Goal: Information Seeking & Learning: Find specific page/section

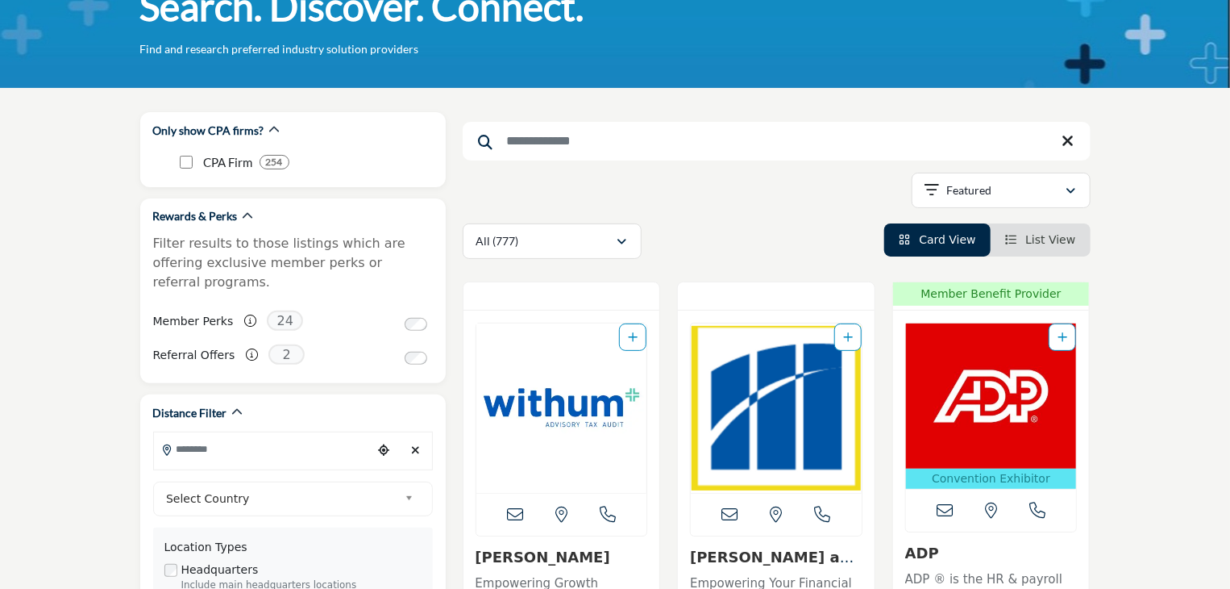
scroll to position [81, 0]
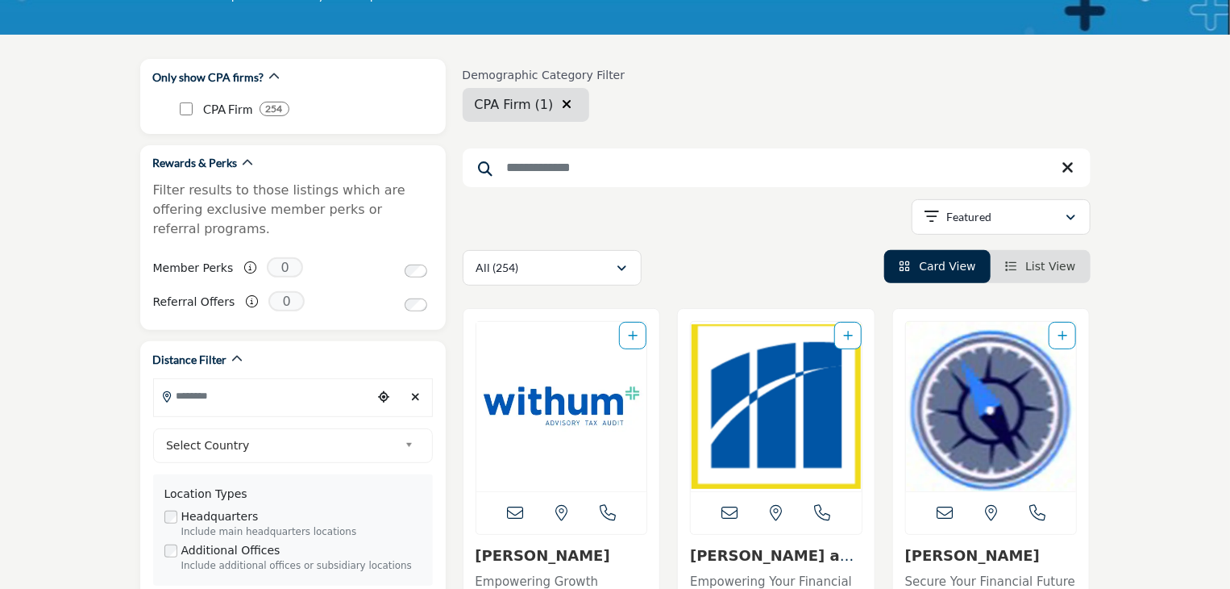
drag, startPoint x: 538, startPoint y: 178, endPoint x: 535, endPoint y: 188, distance: 10.2
click at [537, 180] on input "Search Keyword" at bounding box center [777, 167] width 628 height 39
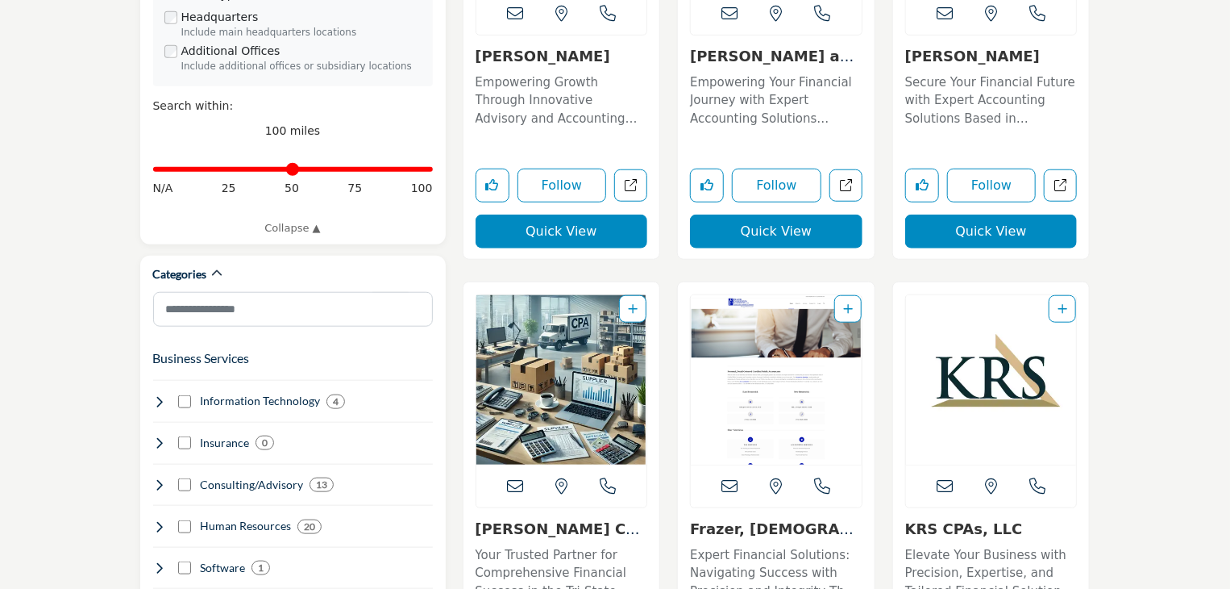
scroll to position [484, 0]
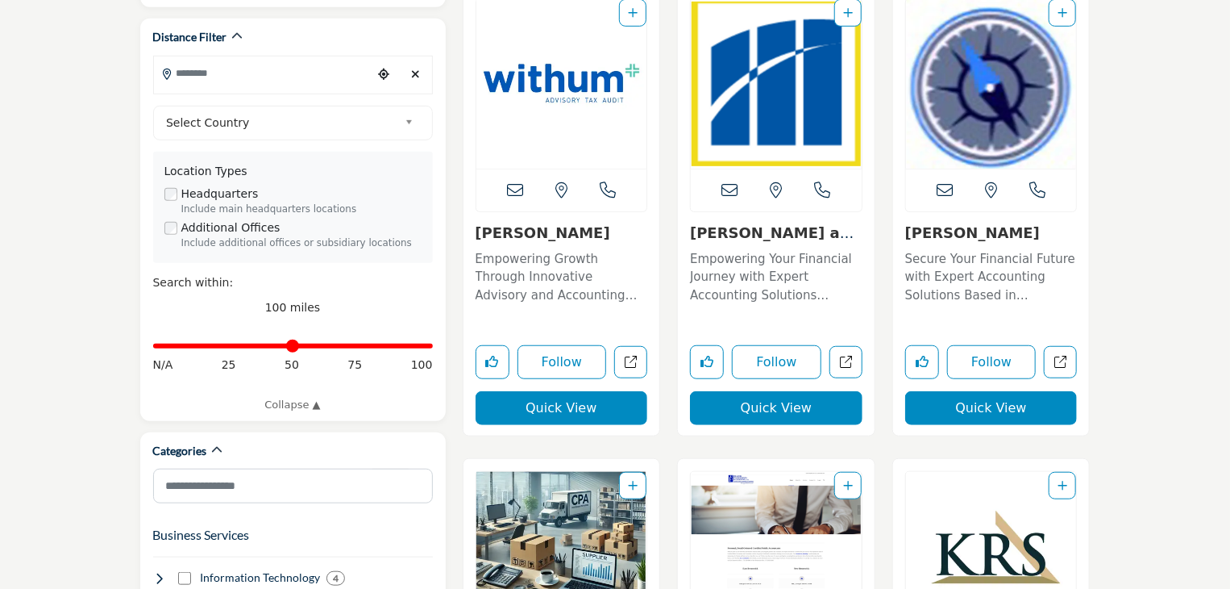
type input "**********"
click at [789, 238] on link "Magone and Company, ..." at bounding box center [775, 241] width 170 height 35
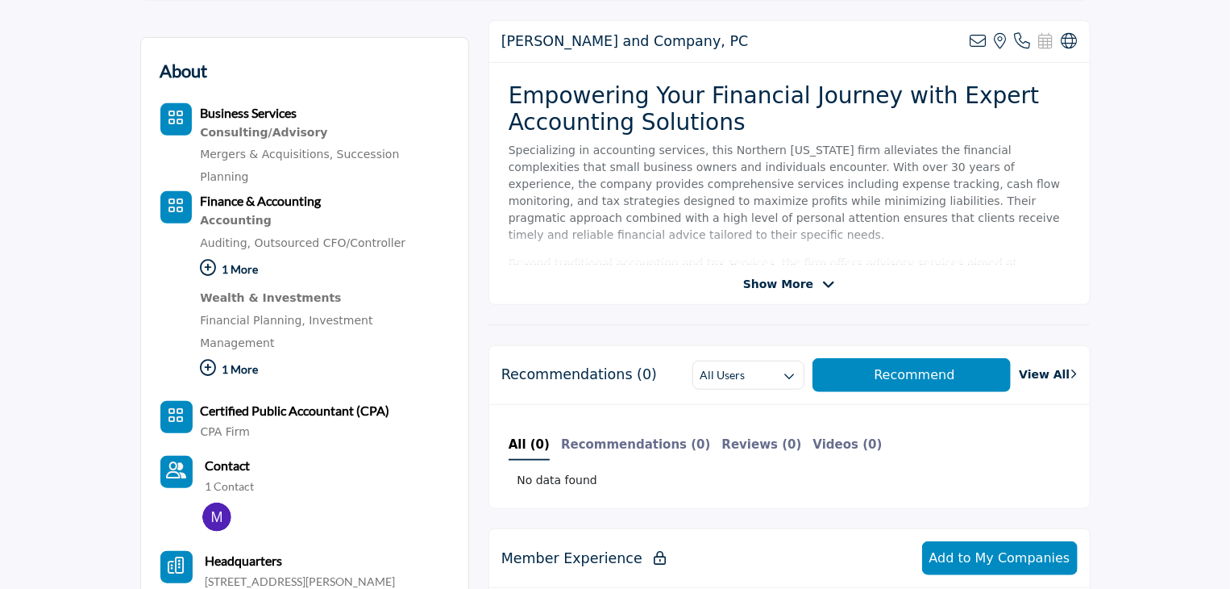
scroll to position [322, 0]
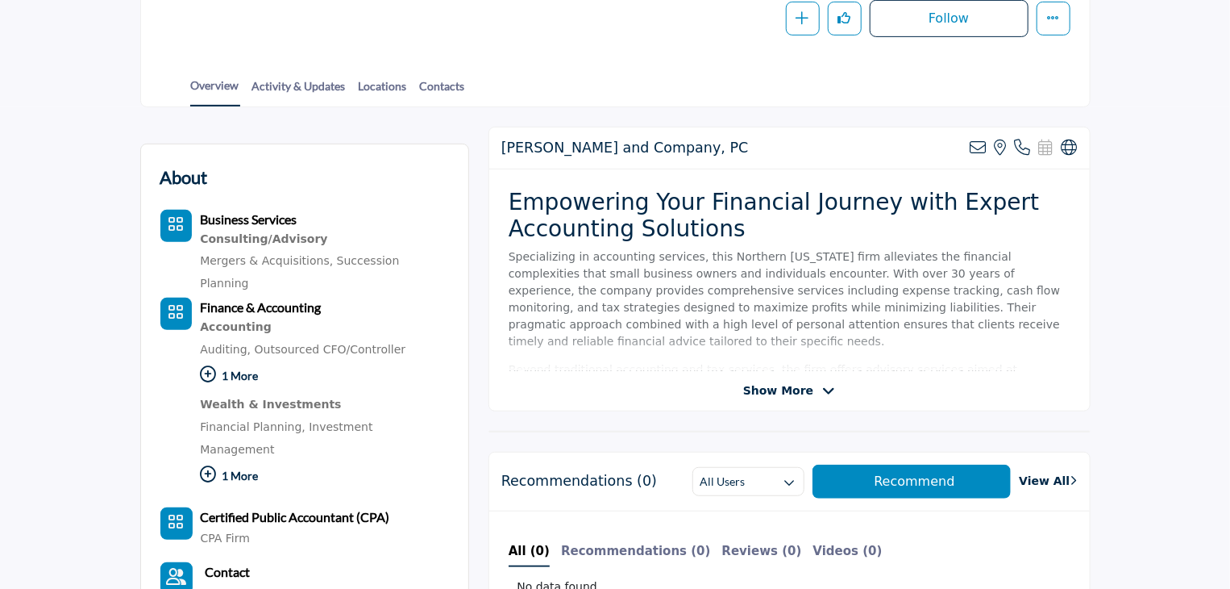
click at [768, 391] on span "Show More" at bounding box center [778, 390] width 70 height 17
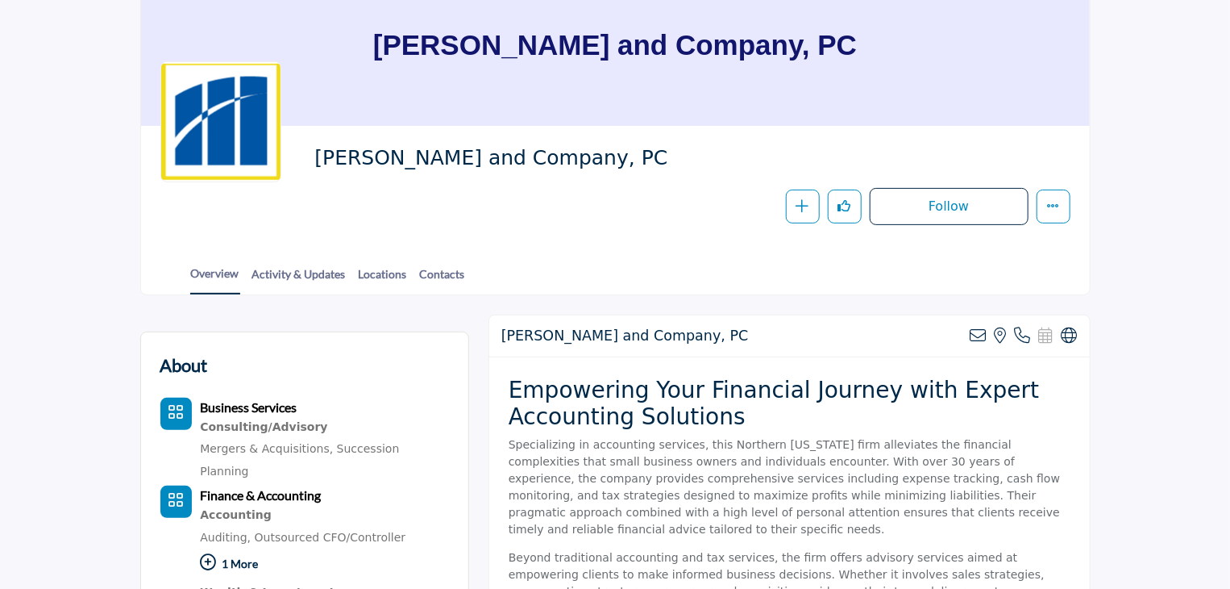
scroll to position [0, 0]
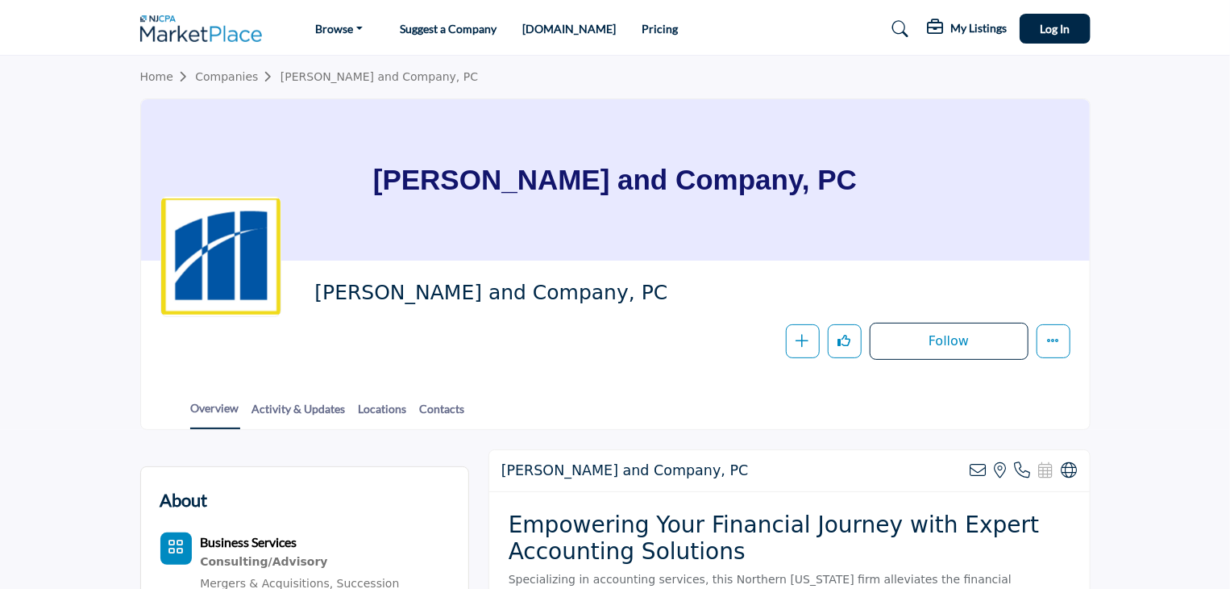
click at [1211, 72] on section "Home Companies Magone and Company, PC Magone and Company, PC Magone and Company…" at bounding box center [615, 243] width 1230 height 374
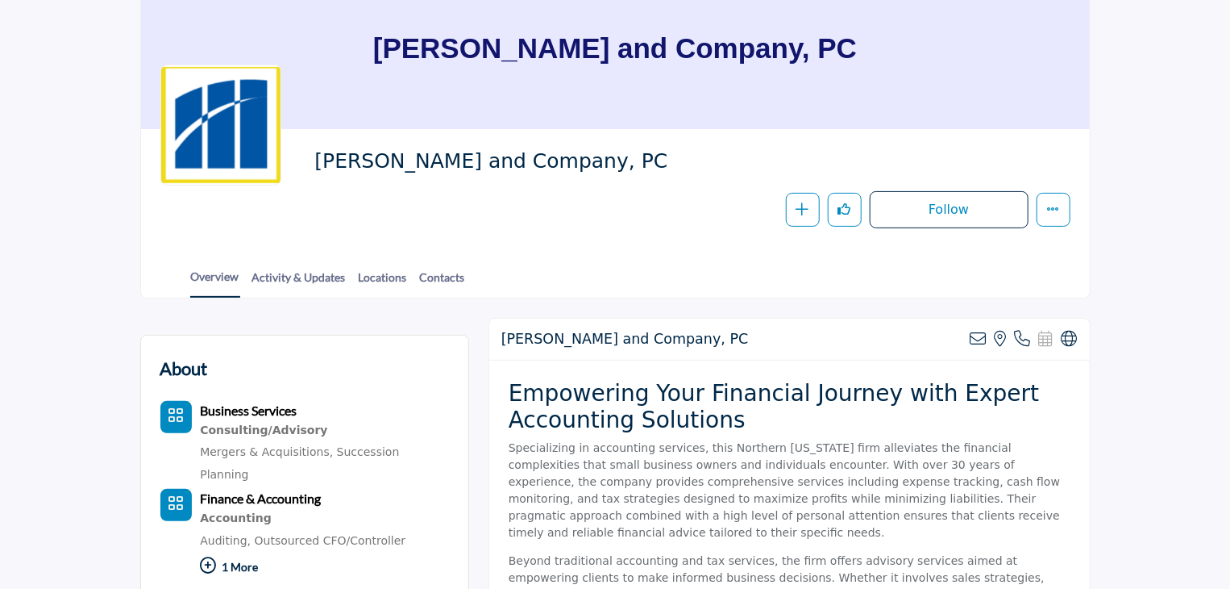
scroll to position [107, 0]
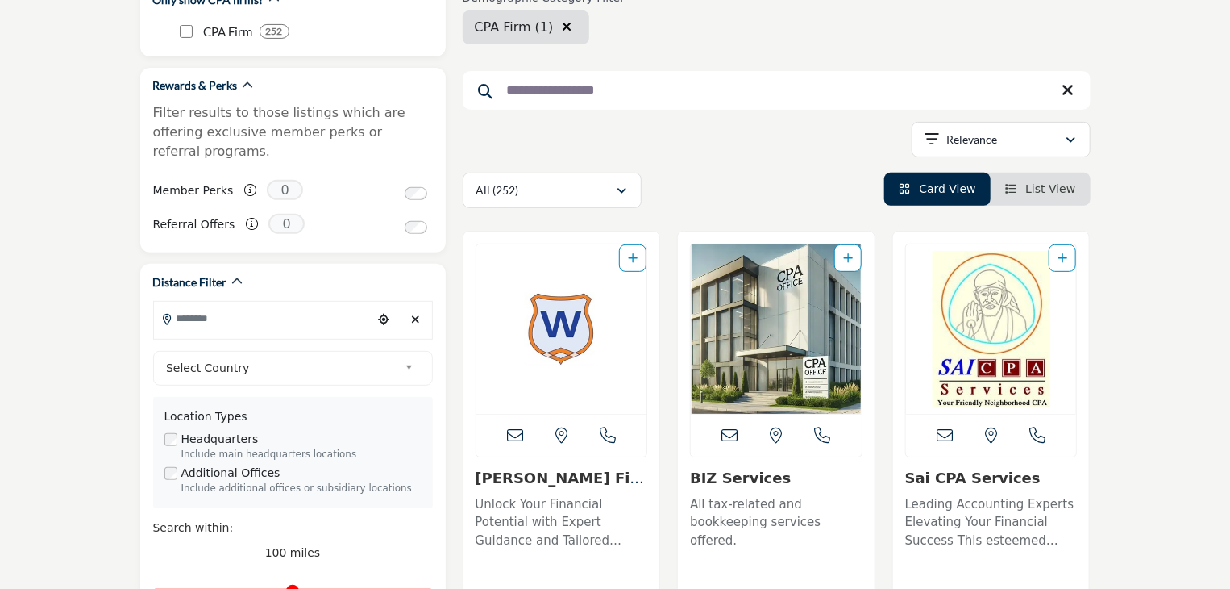
scroll to position [242, 0]
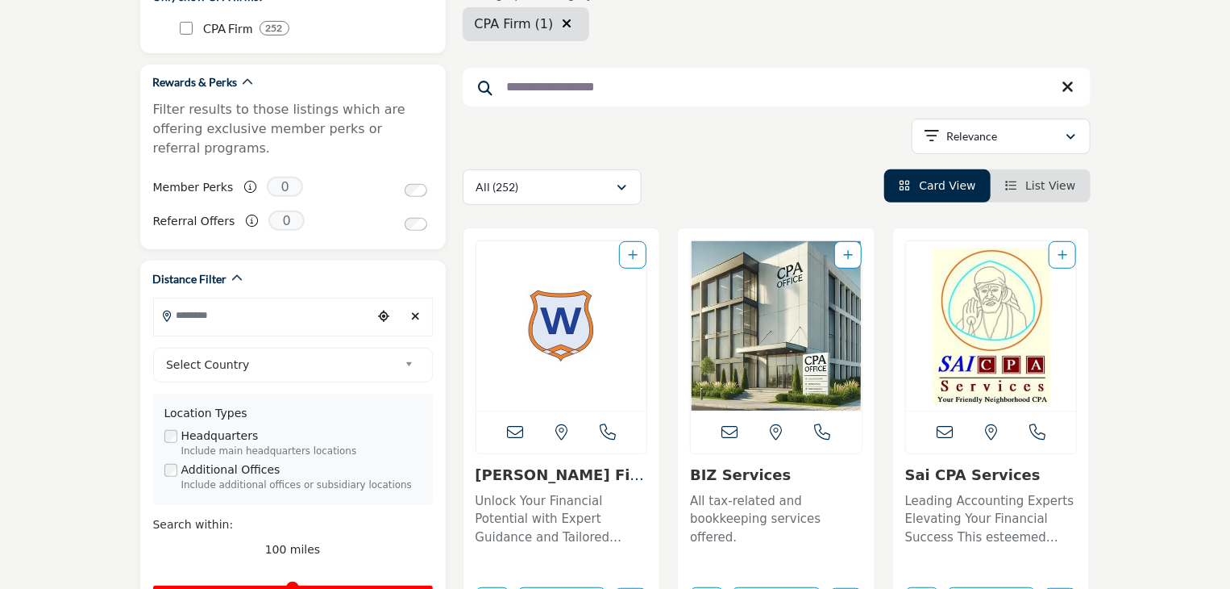
click at [577, 86] on input "**********" at bounding box center [777, 87] width 628 height 39
click at [625, 94] on input "**********" at bounding box center [777, 87] width 628 height 39
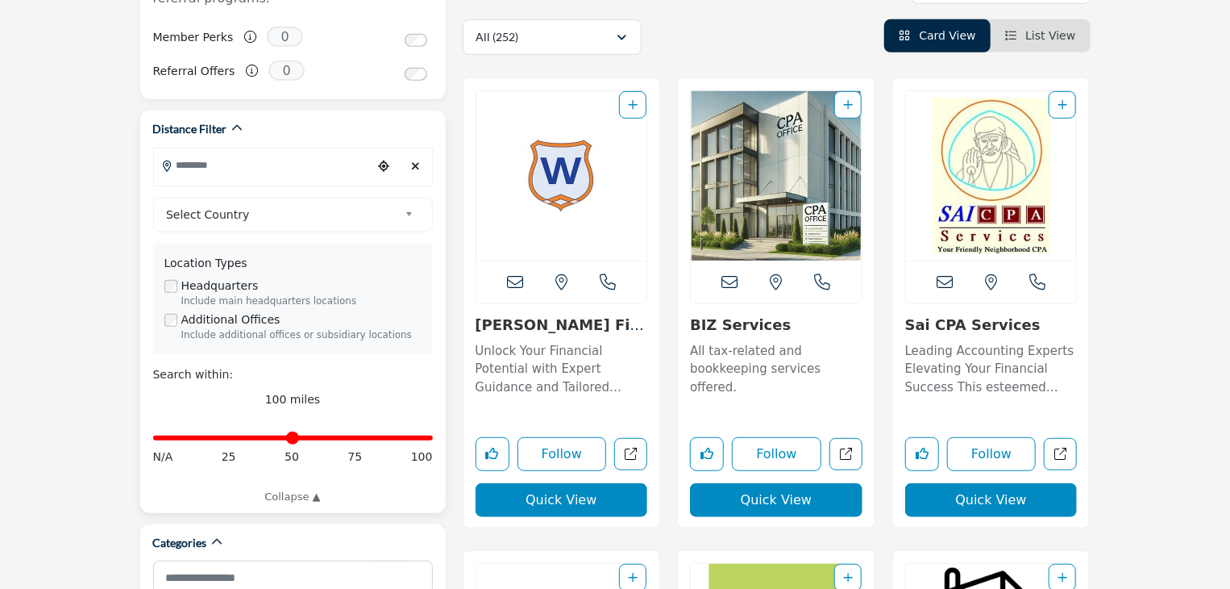
scroll to position [322, 0]
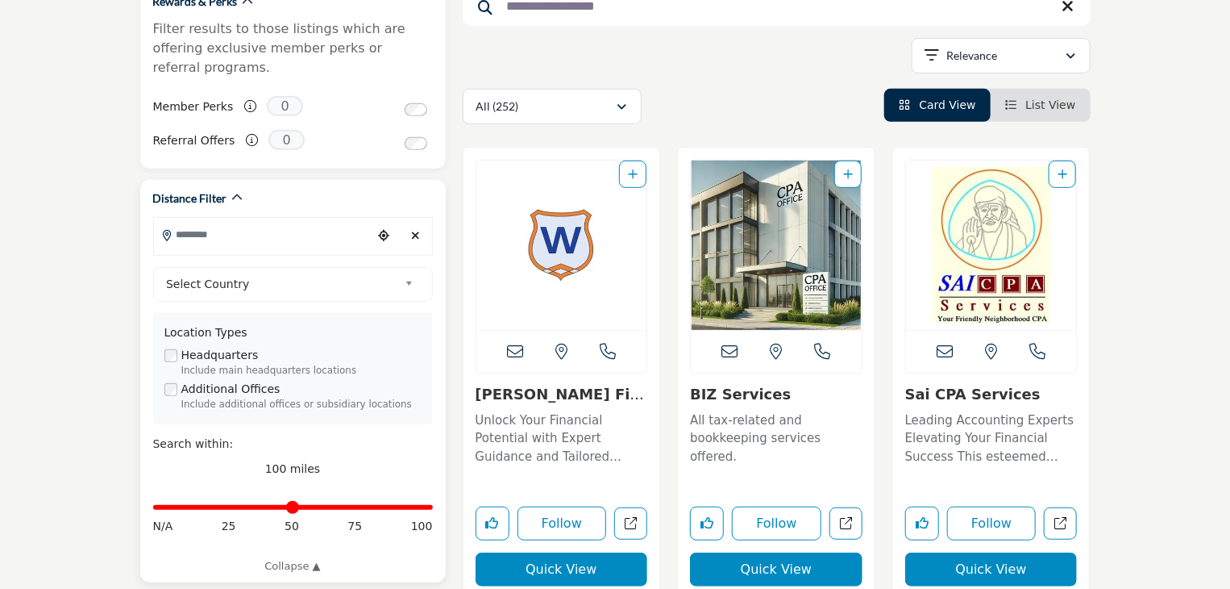
click at [222, 219] on input "Search Location" at bounding box center [263, 233] width 218 height 31
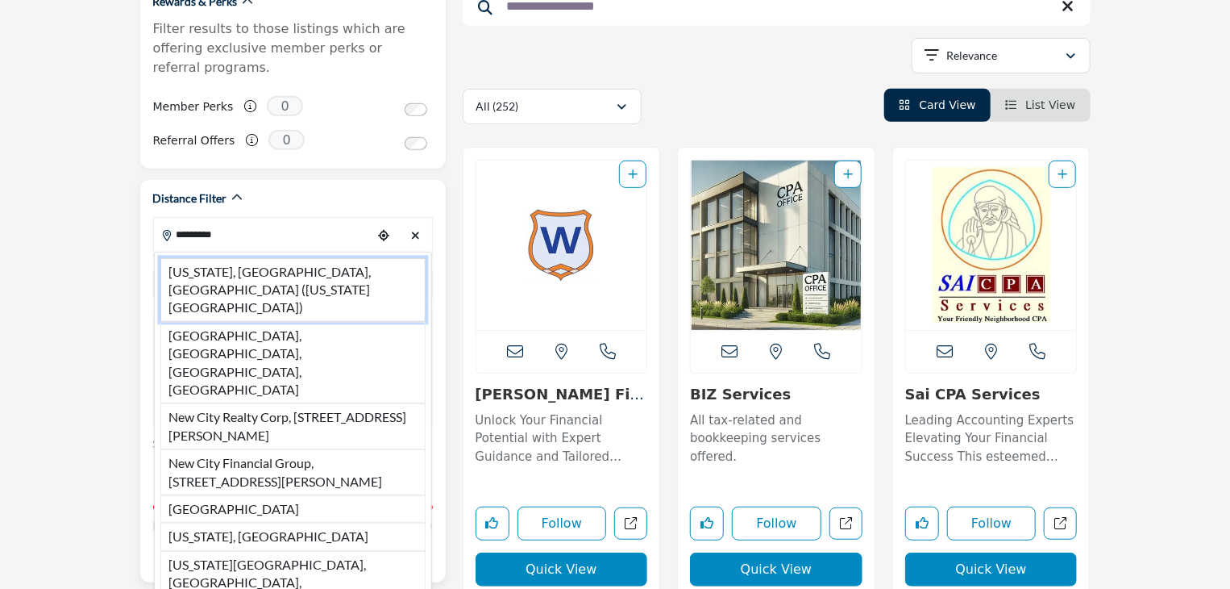
click at [264, 258] on li "New York, NY, USA (New York County)" at bounding box center [292, 290] width 265 height 64
type input "**********"
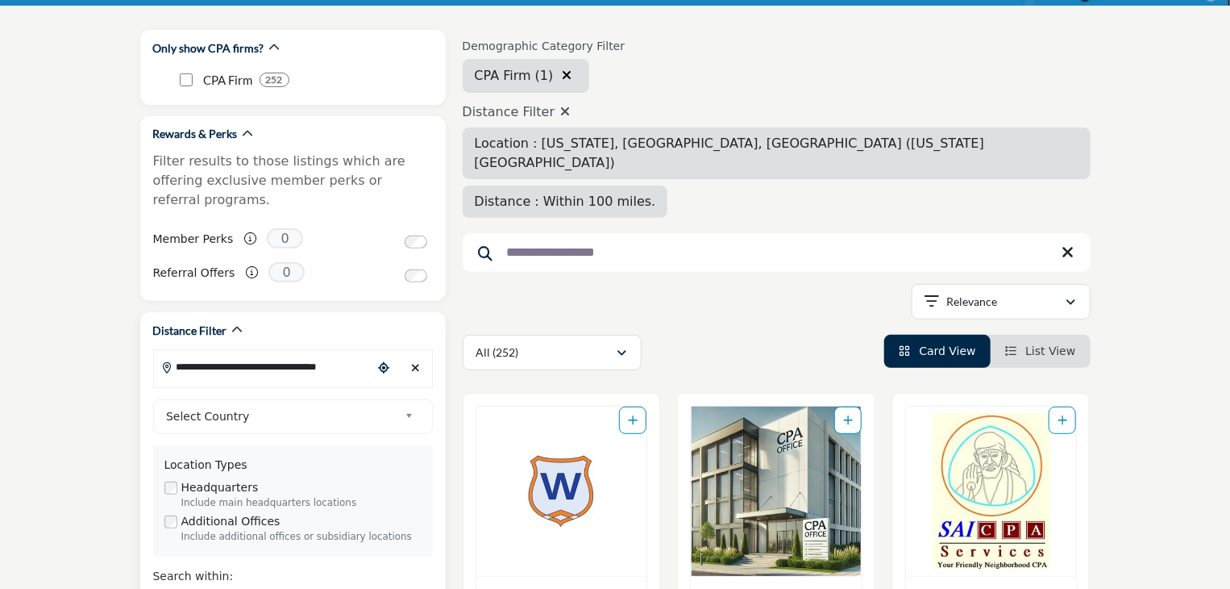
scroll to position [322, 0]
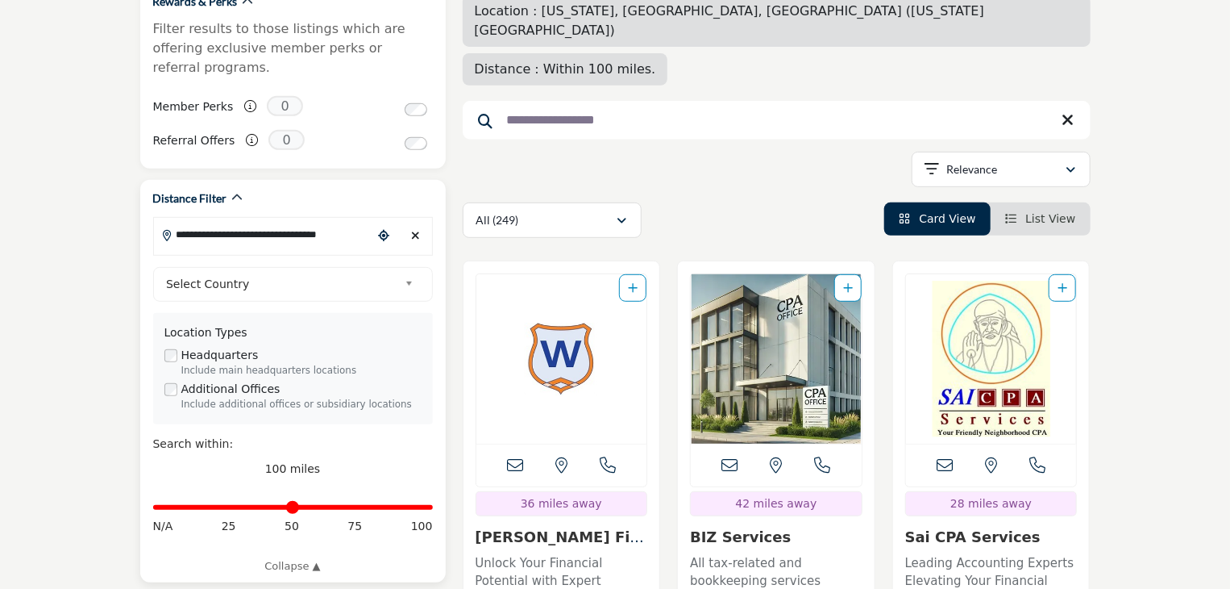
click at [413, 230] on icon "Clear search location" at bounding box center [415, 235] width 9 height 11
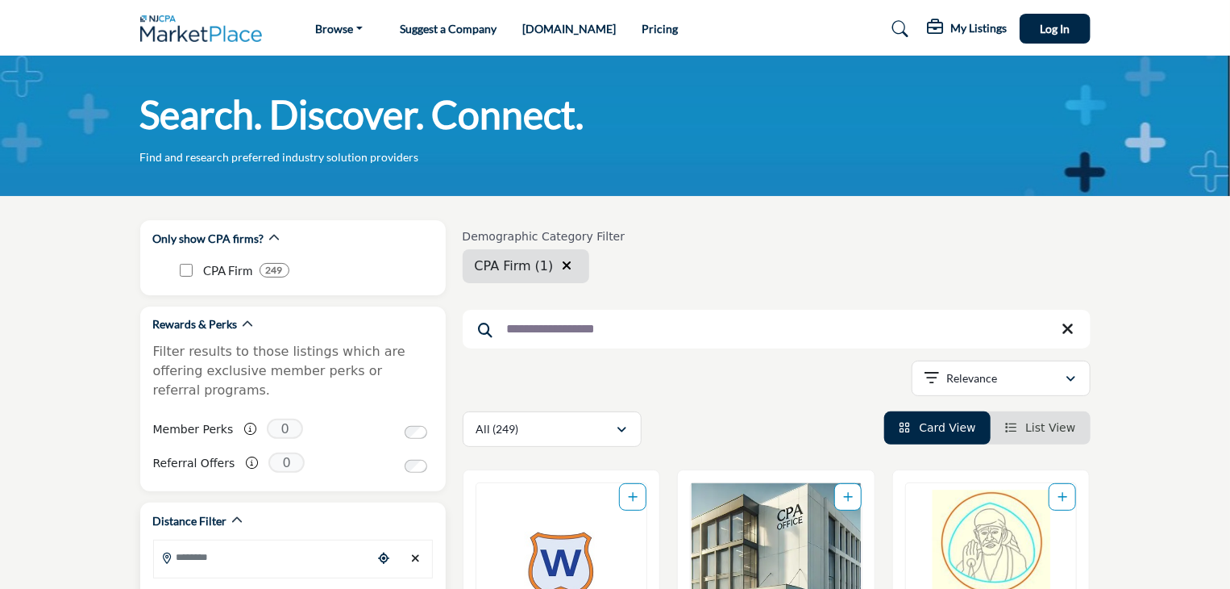
scroll to position [242, 0]
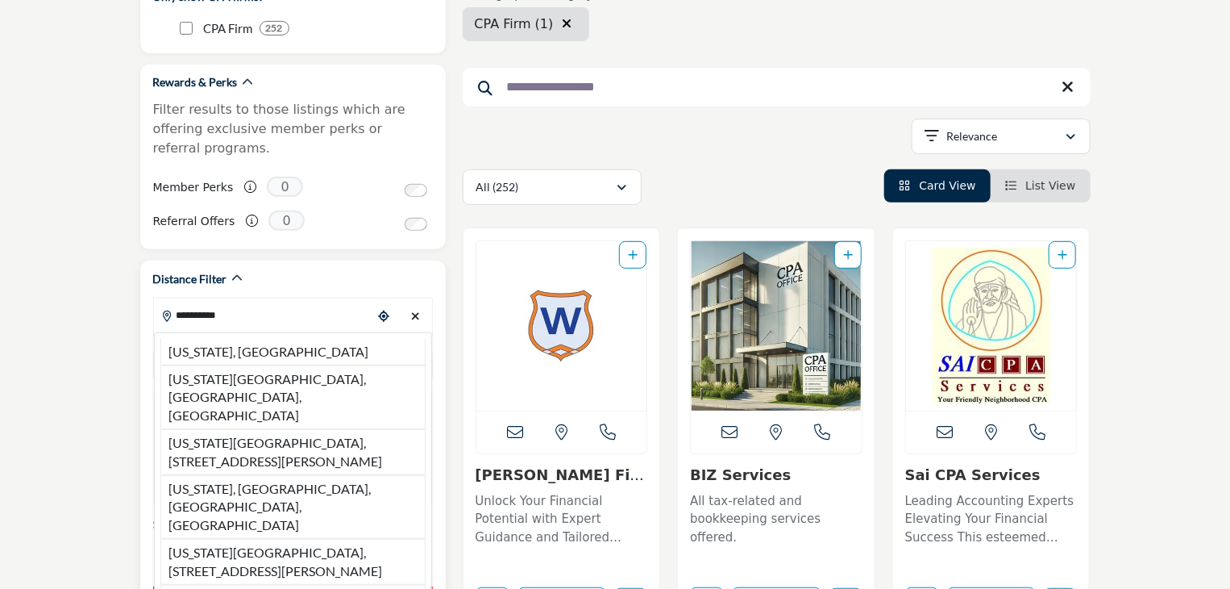
click at [200, 339] on li "New Jersey, USA" at bounding box center [292, 352] width 265 height 27
type input "**********"
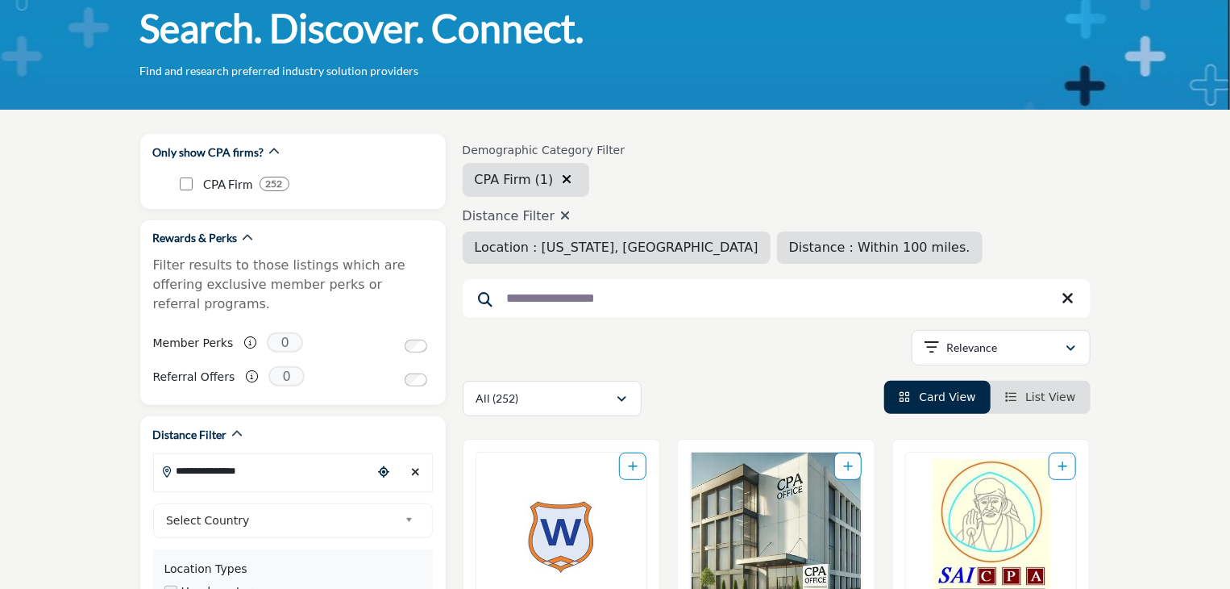
scroll to position [242, 0]
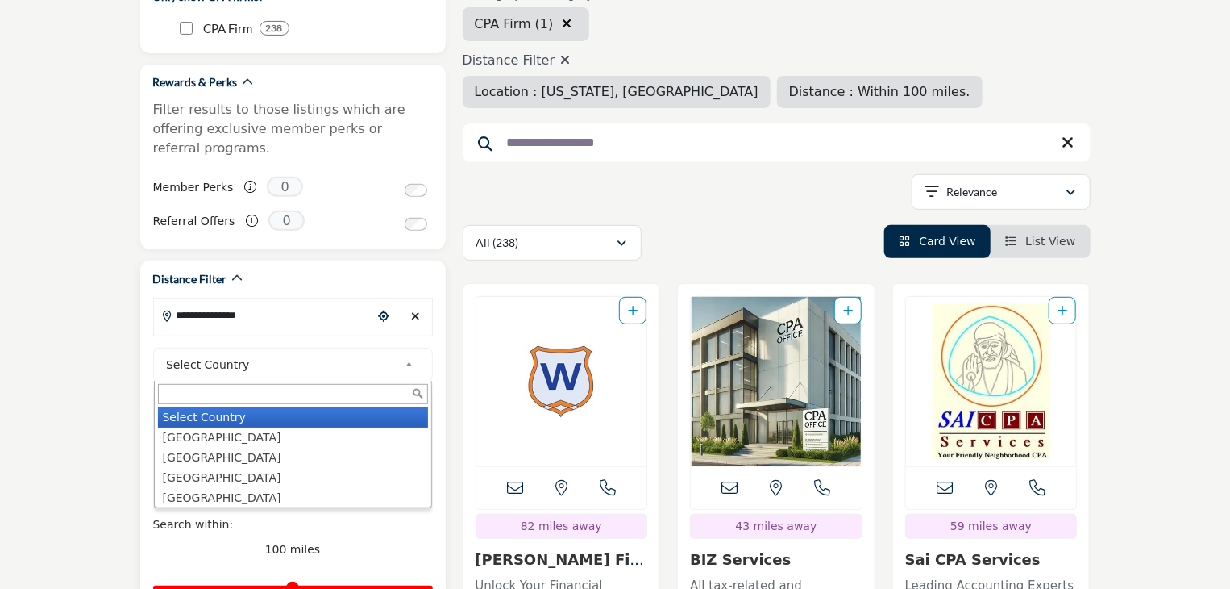
click at [196, 355] on span "Select Country" at bounding box center [282, 364] width 232 height 19
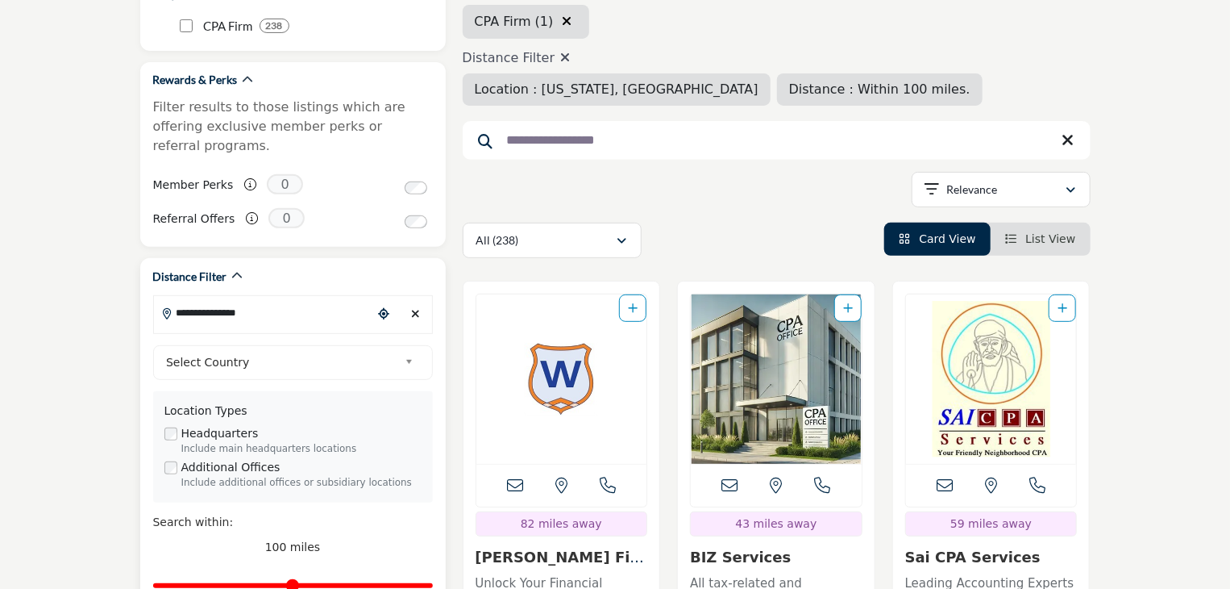
scroll to position [252, 0]
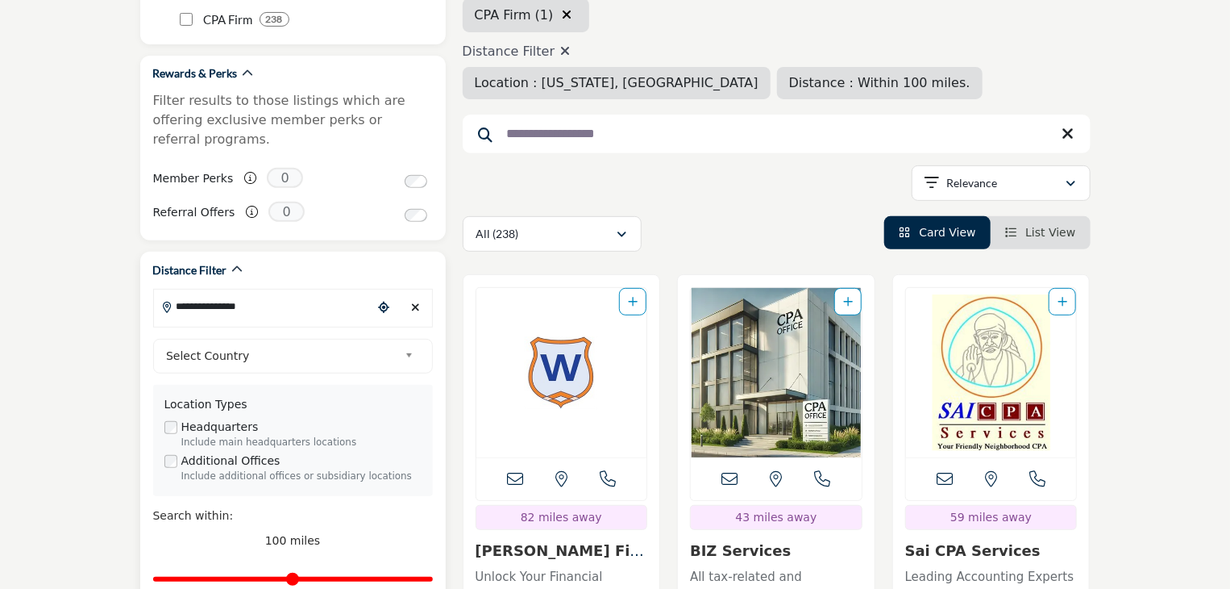
click at [419, 575] on div "Distance in miles N/A 25 50 75 100" at bounding box center [293, 587] width 280 height 60
drag, startPoint x: 422, startPoint y: 558, endPoint x: 240, endPoint y: 339, distance: 284.5
type input "**"
click at [232, 576] on input "Distance in miles" at bounding box center [293, 577] width 280 height 3
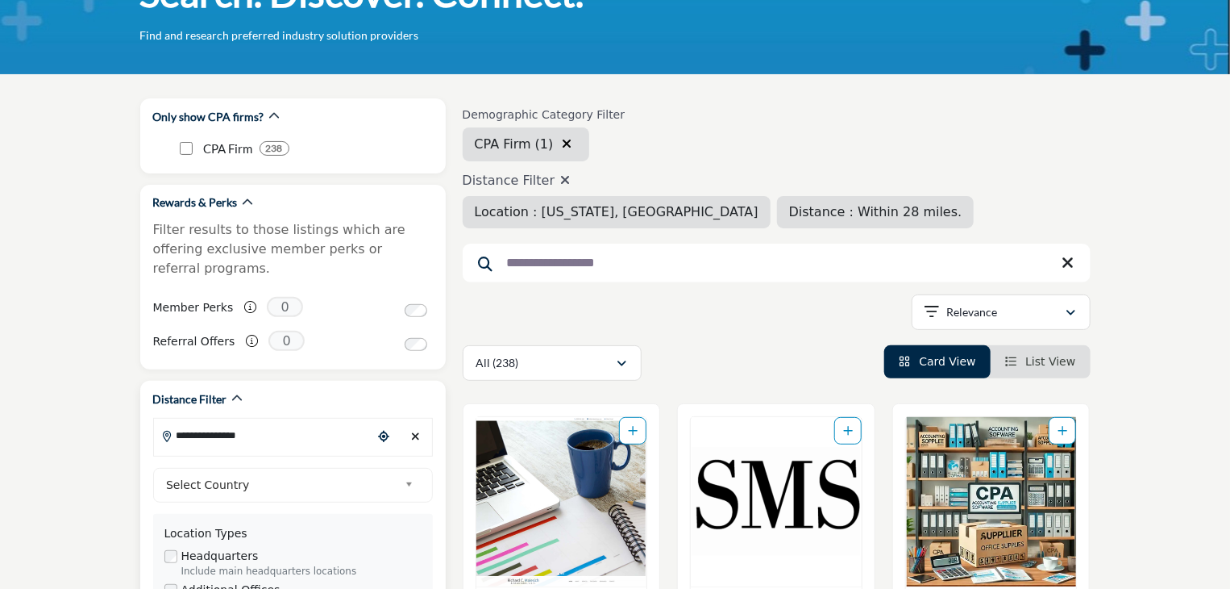
scroll to position [242, 0]
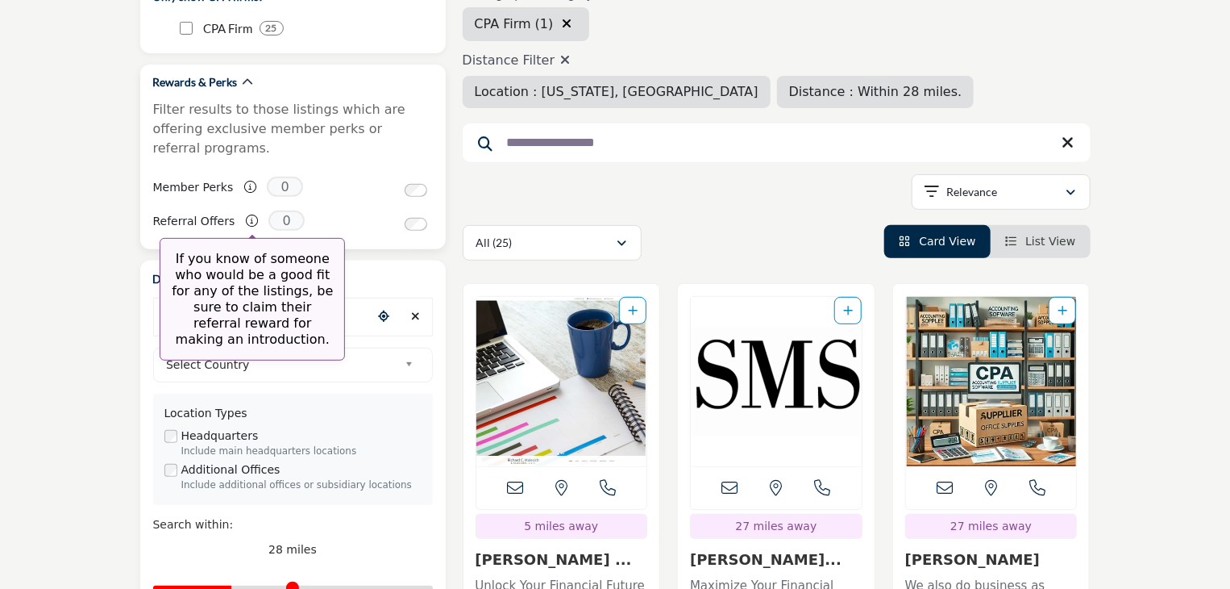
click at [284, 300] on p "If you know of someone who would be a good fit for any of the listings, be sure…" at bounding box center [253, 299] width 168 height 97
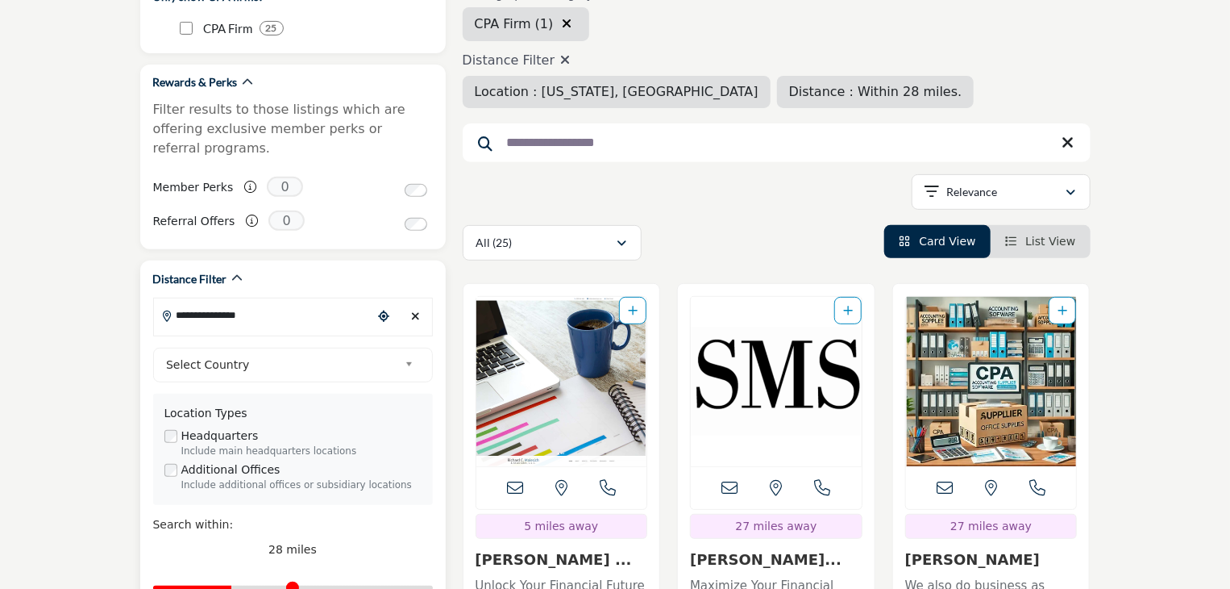
drag, startPoint x: 419, startPoint y: 292, endPoint x: 396, endPoint y: 314, distance: 31.9
click at [418, 310] on icon "Clear search location" at bounding box center [415, 315] width 9 height 11
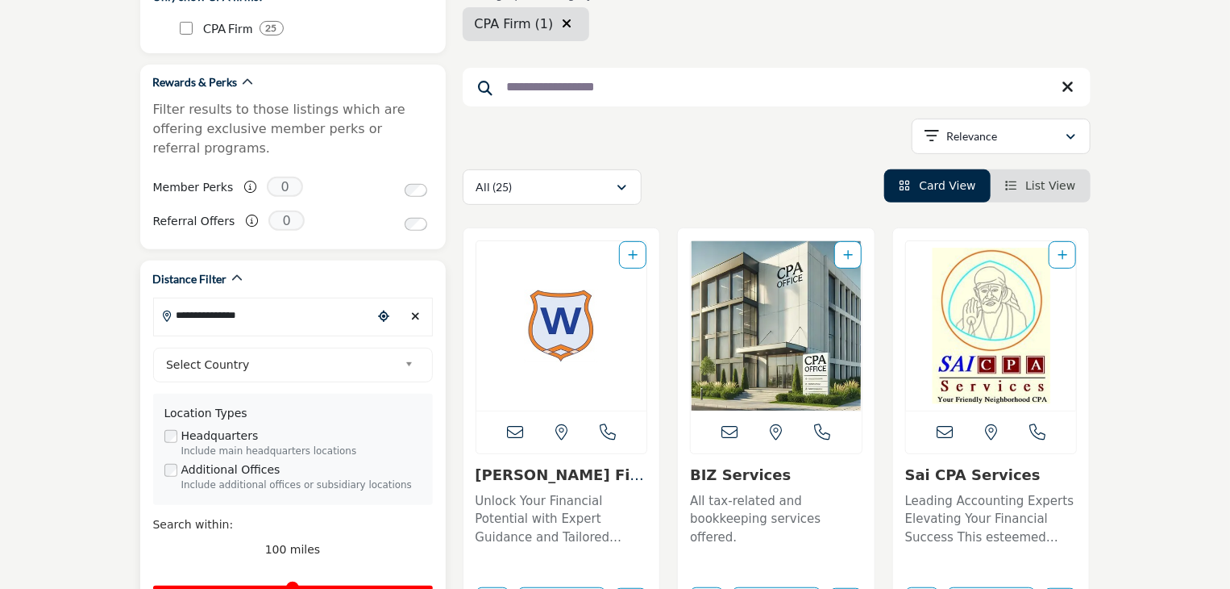
type input "***"
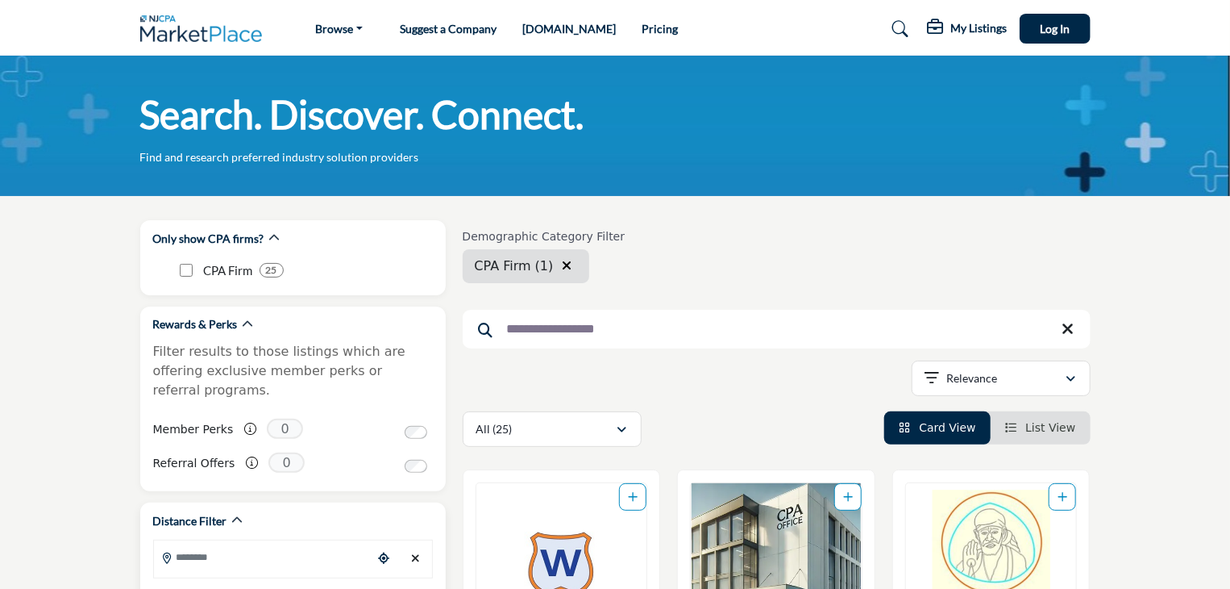
scroll to position [322, 0]
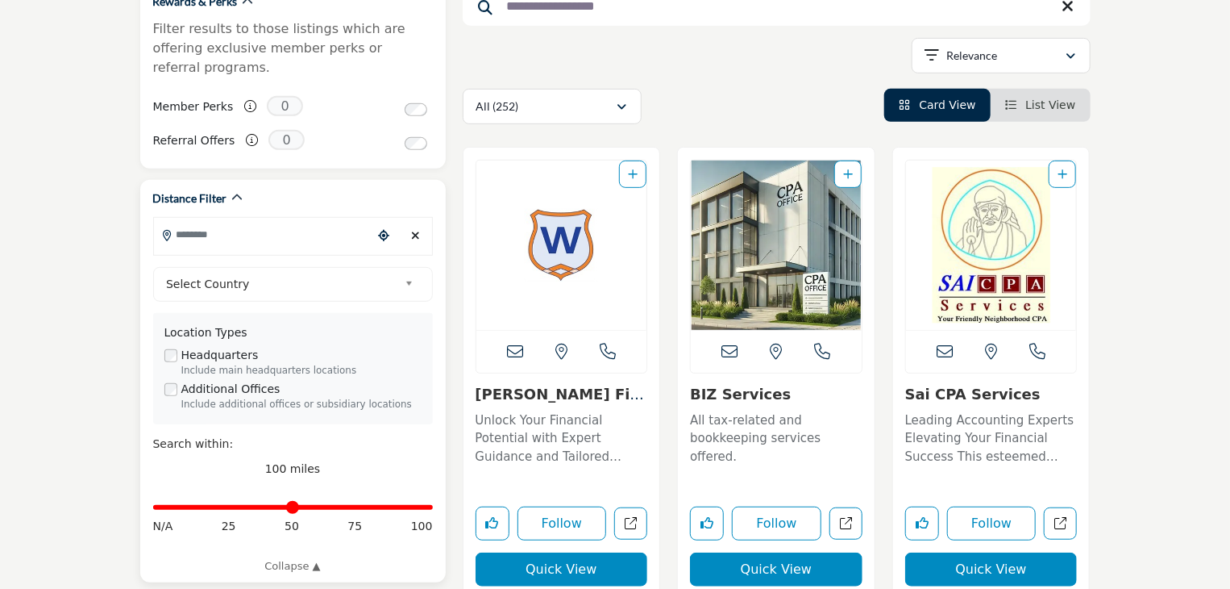
click at [221, 218] on input "Search Location" at bounding box center [263, 233] width 218 height 31
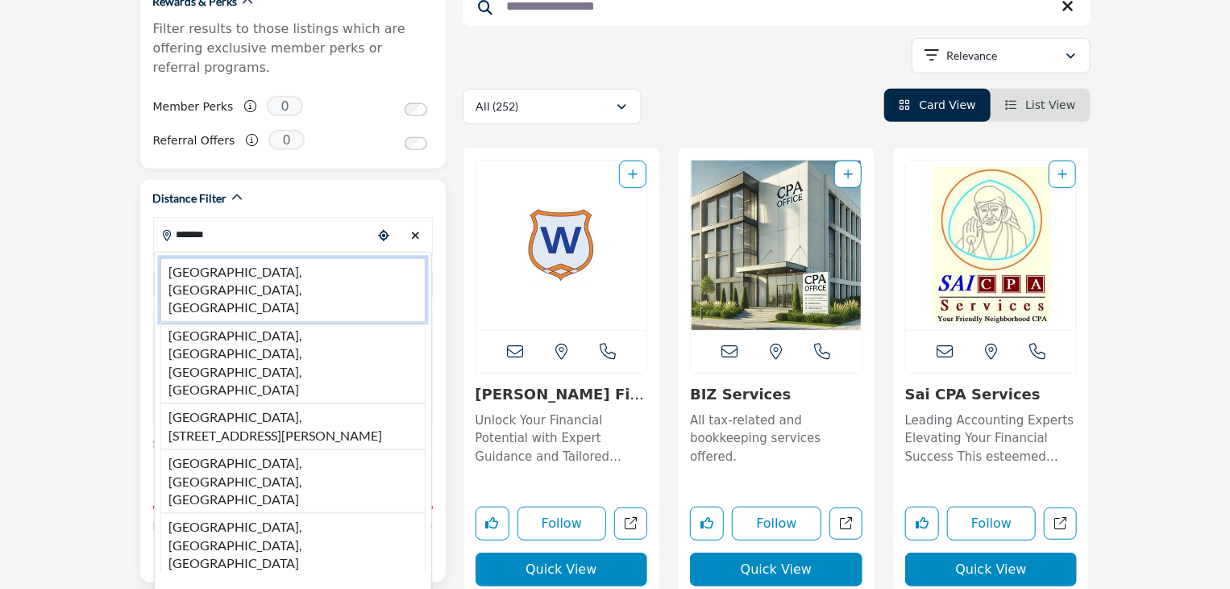
click at [277, 258] on li "Newark, NJ, USA" at bounding box center [292, 290] width 265 height 64
click at [256, 274] on span "Select Country" at bounding box center [282, 283] width 232 height 19
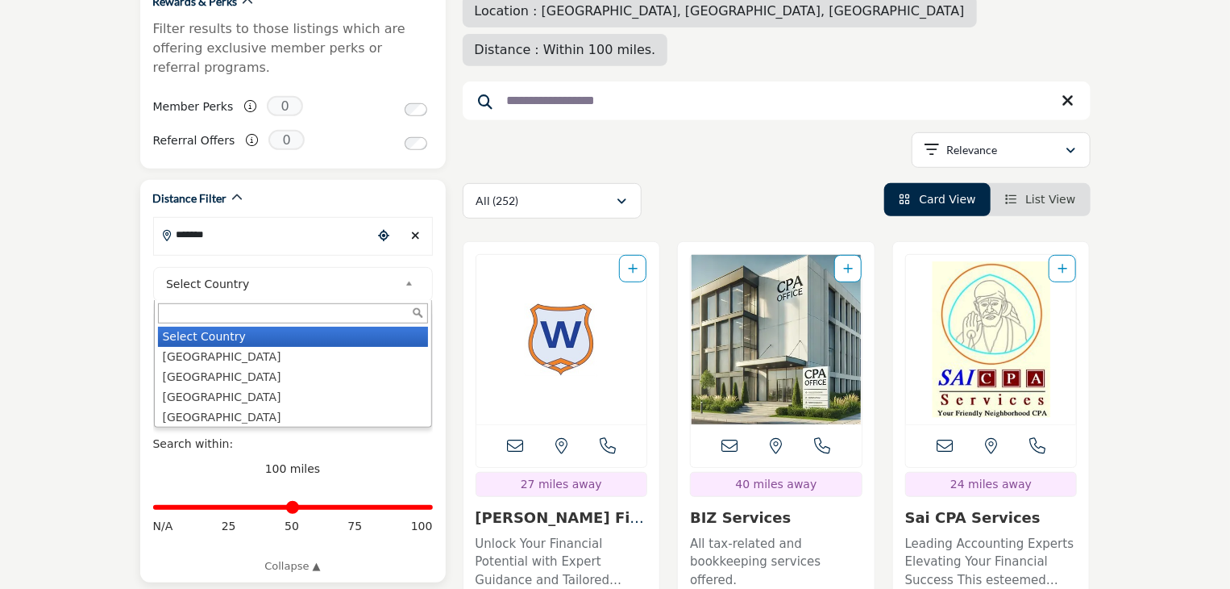
type input "**********"
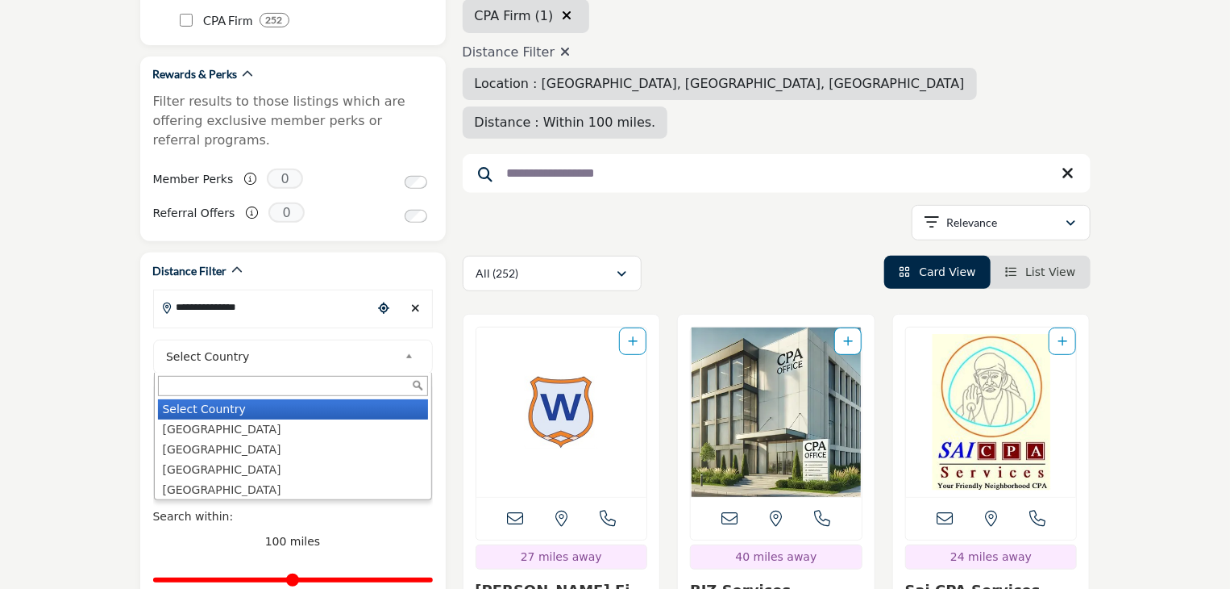
scroll to position [403, 0]
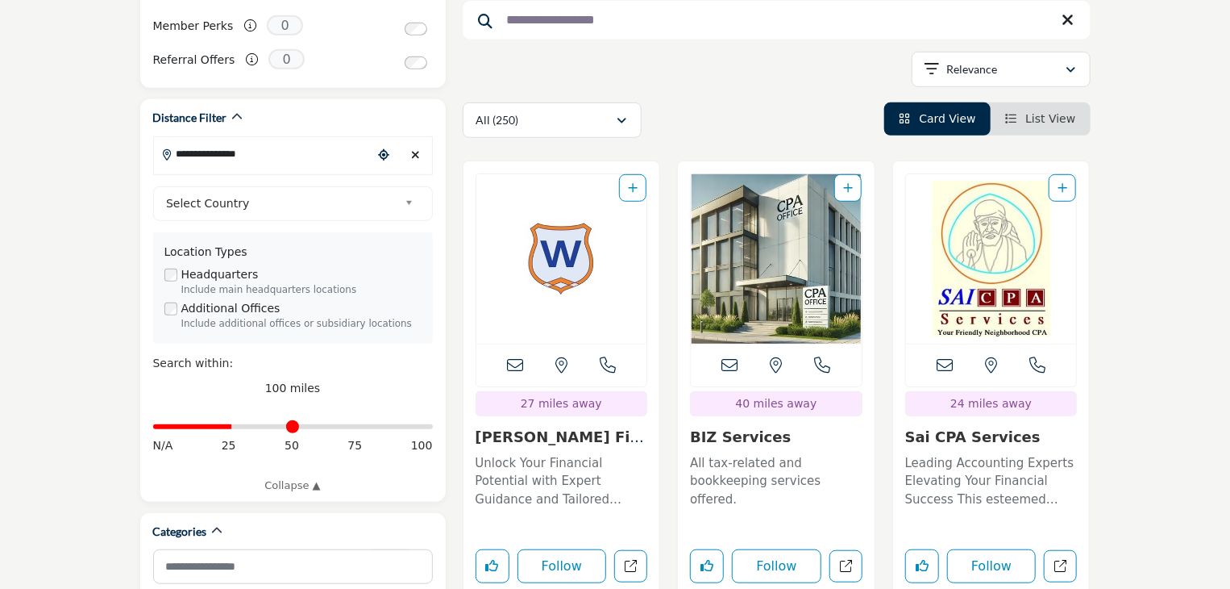
drag, startPoint x: 419, startPoint y: 409, endPoint x: 94, endPoint y: 386, distance: 325.7
type input "**"
click at [235, 425] on input "Distance in miles" at bounding box center [293, 426] width 280 height 3
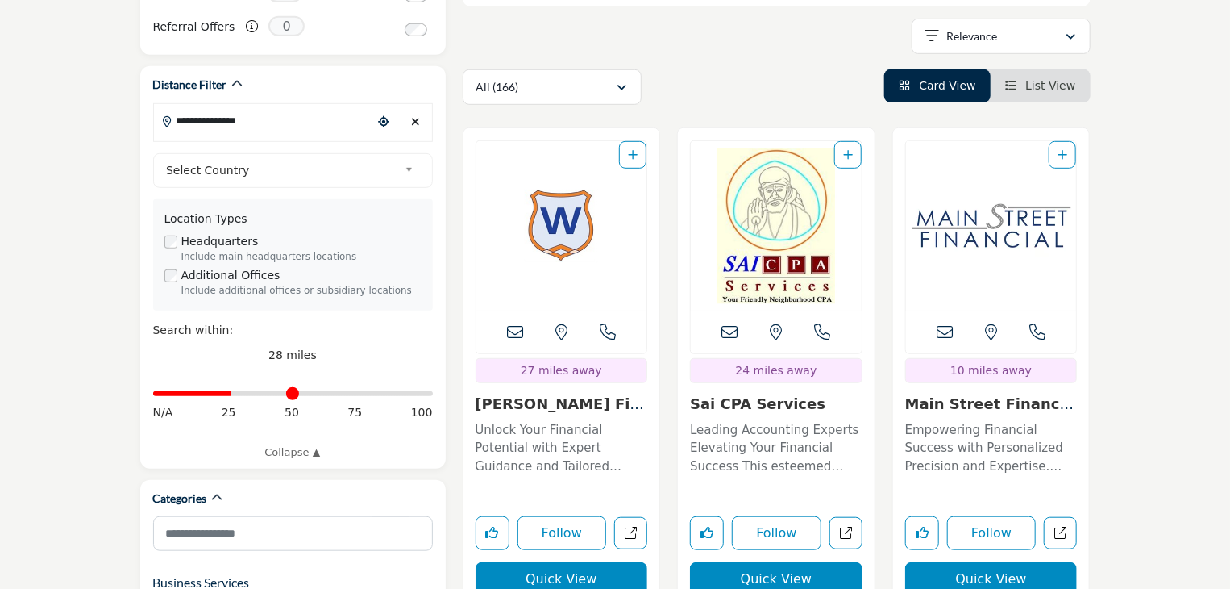
scroll to position [242, 0]
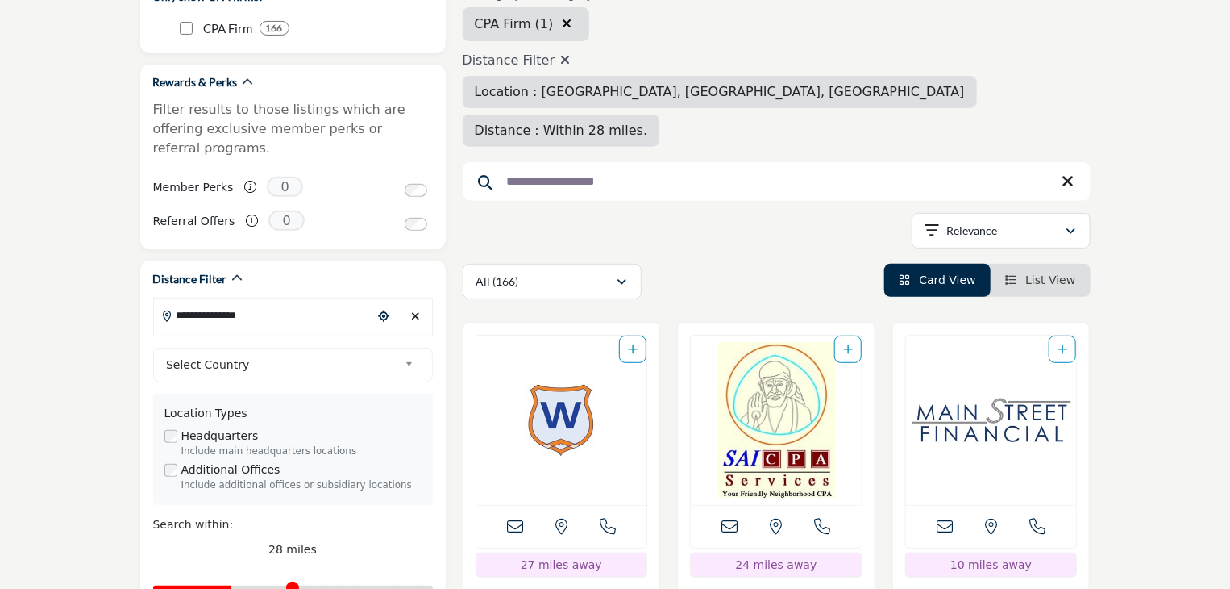
click at [618, 162] on input "**********" at bounding box center [777, 181] width 628 height 39
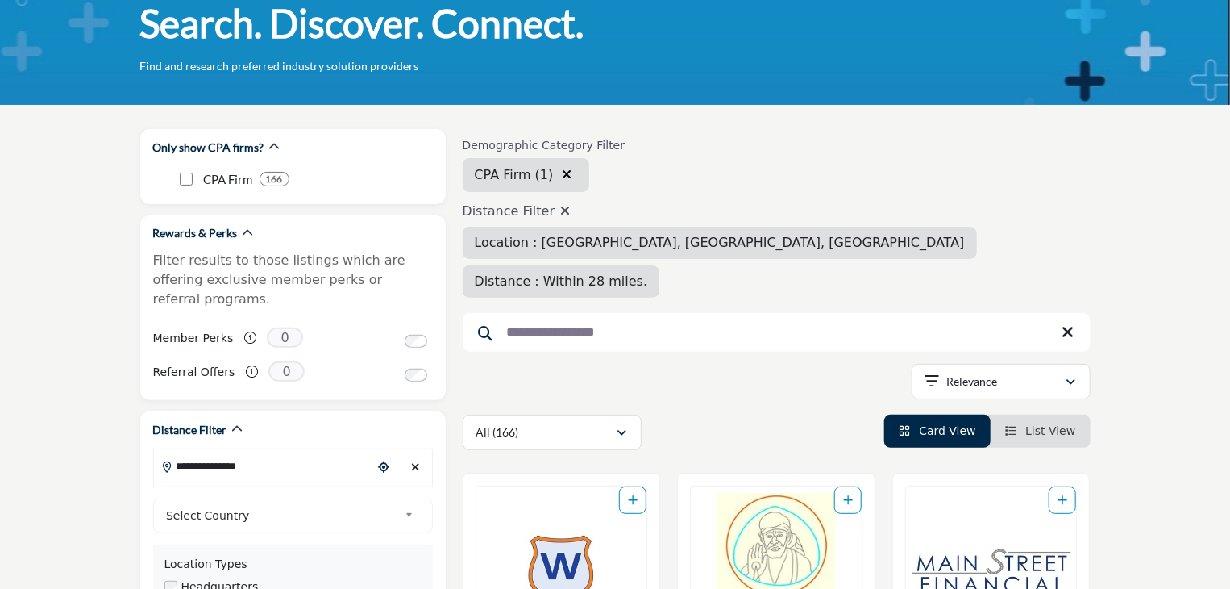
scroll to position [161, 0]
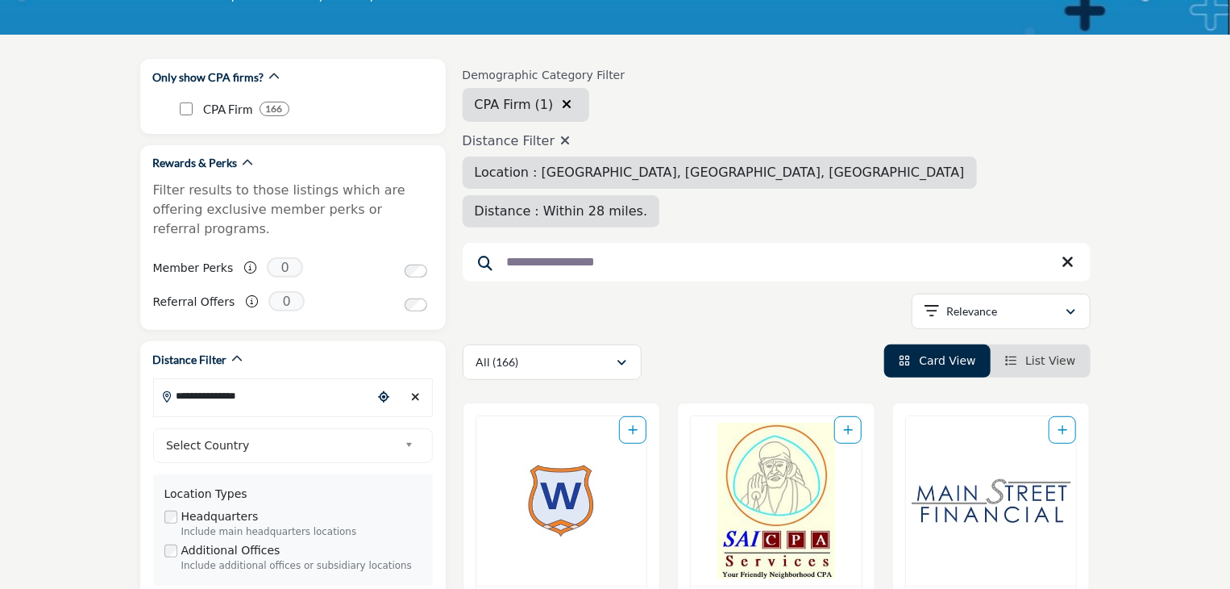
drag, startPoint x: 621, startPoint y: 227, endPoint x: 490, endPoint y: 223, distance: 130.7
click at [490, 243] on form "**********" at bounding box center [777, 262] width 628 height 39
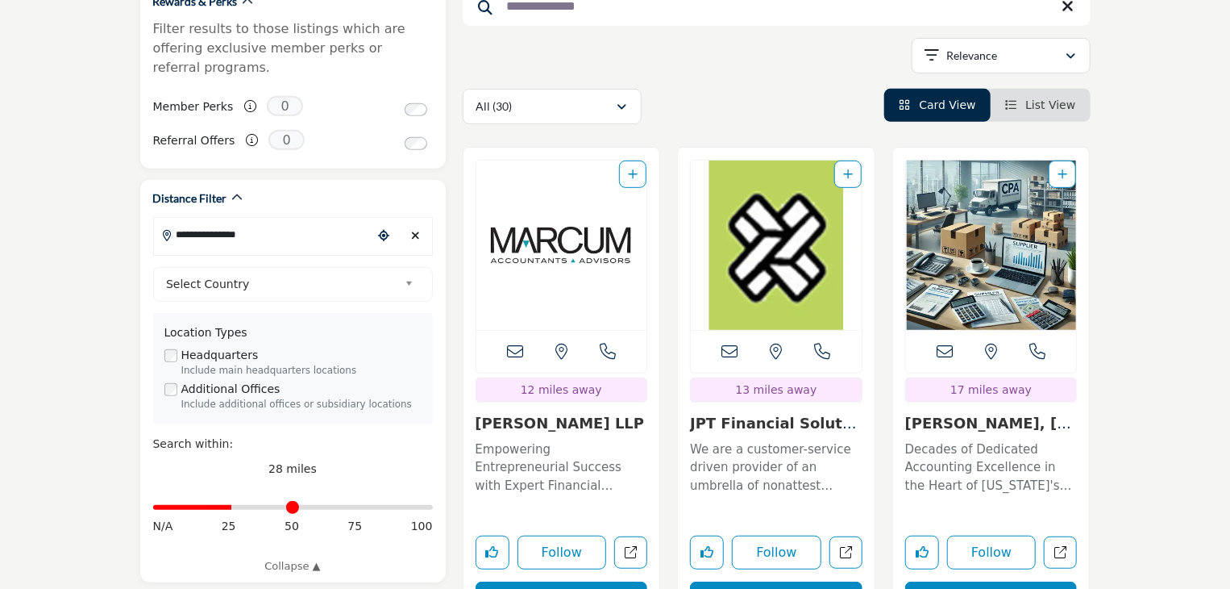
scroll to position [322, 0]
type input "**********"
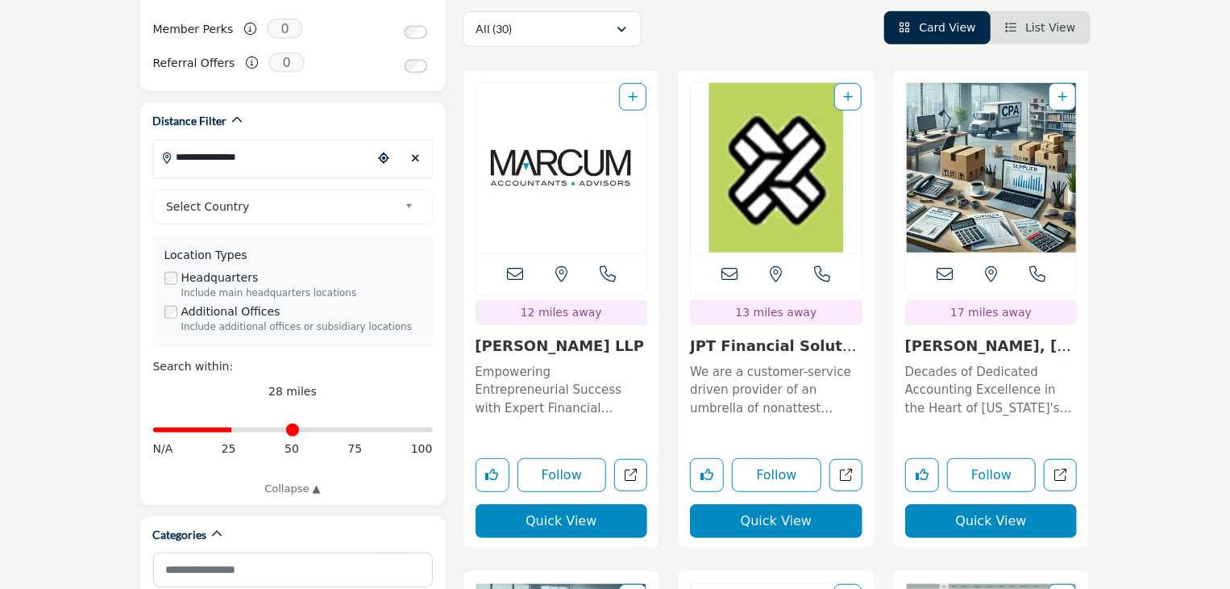
scroll to position [484, 0]
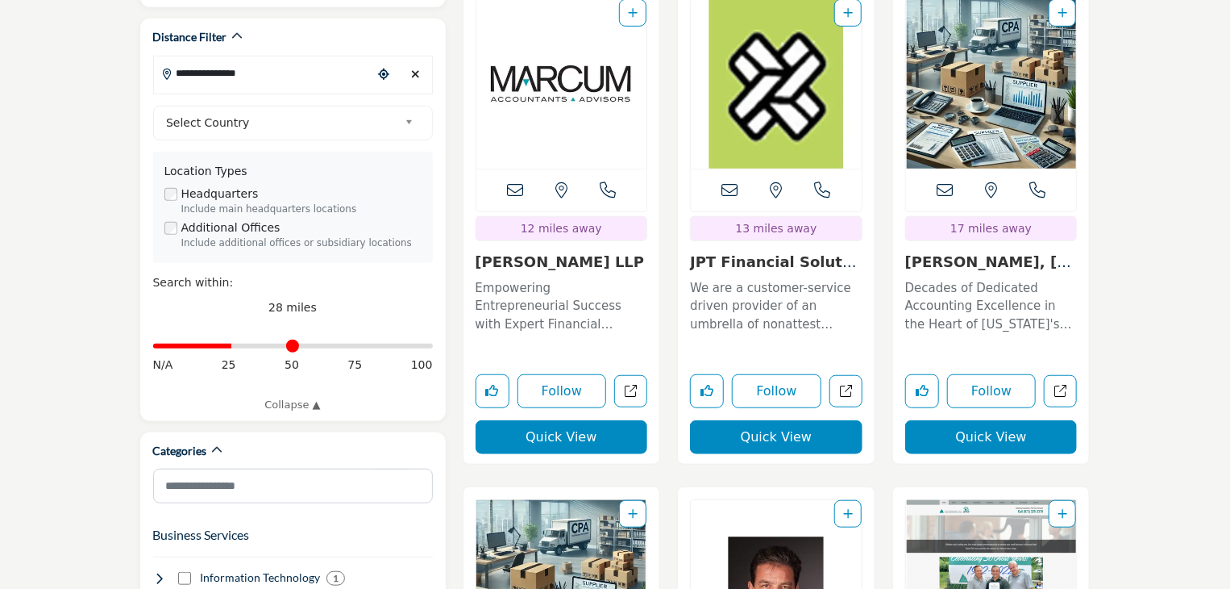
click at [732, 257] on link "JPT Financial Soluti..." at bounding box center [773, 270] width 167 height 35
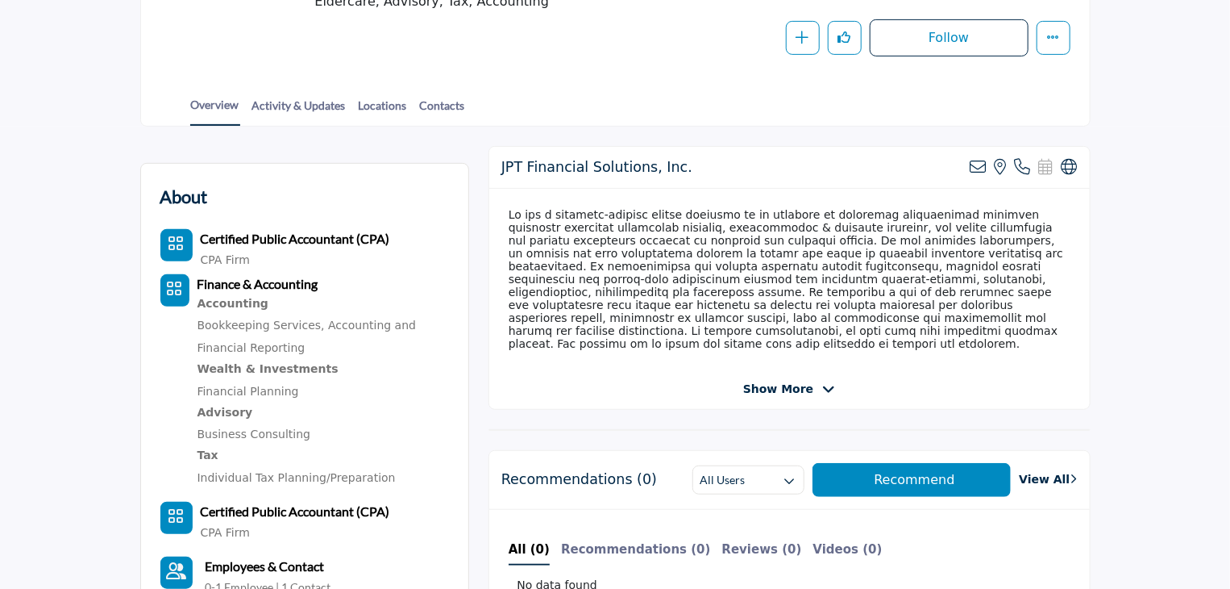
scroll to position [81, 0]
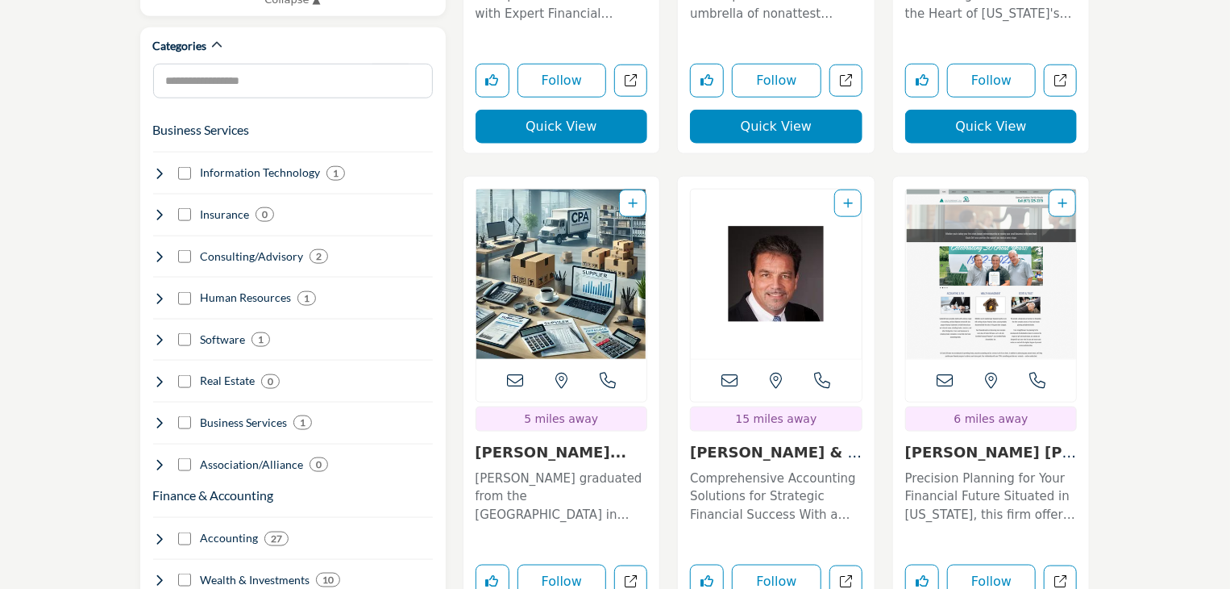
scroll to position [967, 0]
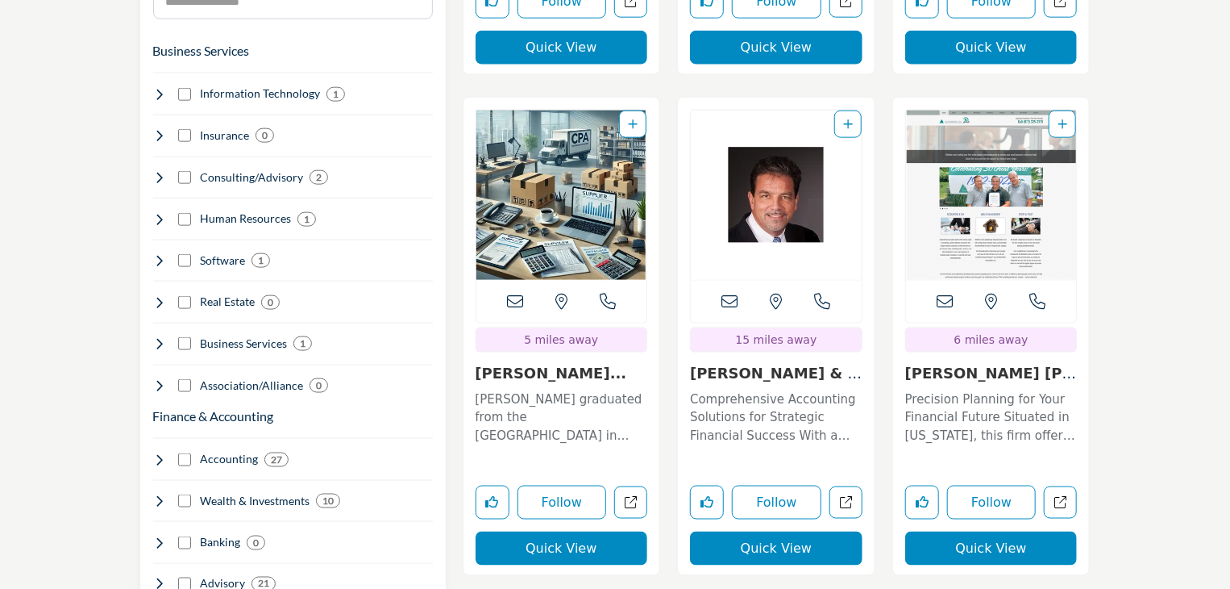
click at [541, 364] on link "Anthony G. D'Alessio..." at bounding box center [552, 372] width 152 height 17
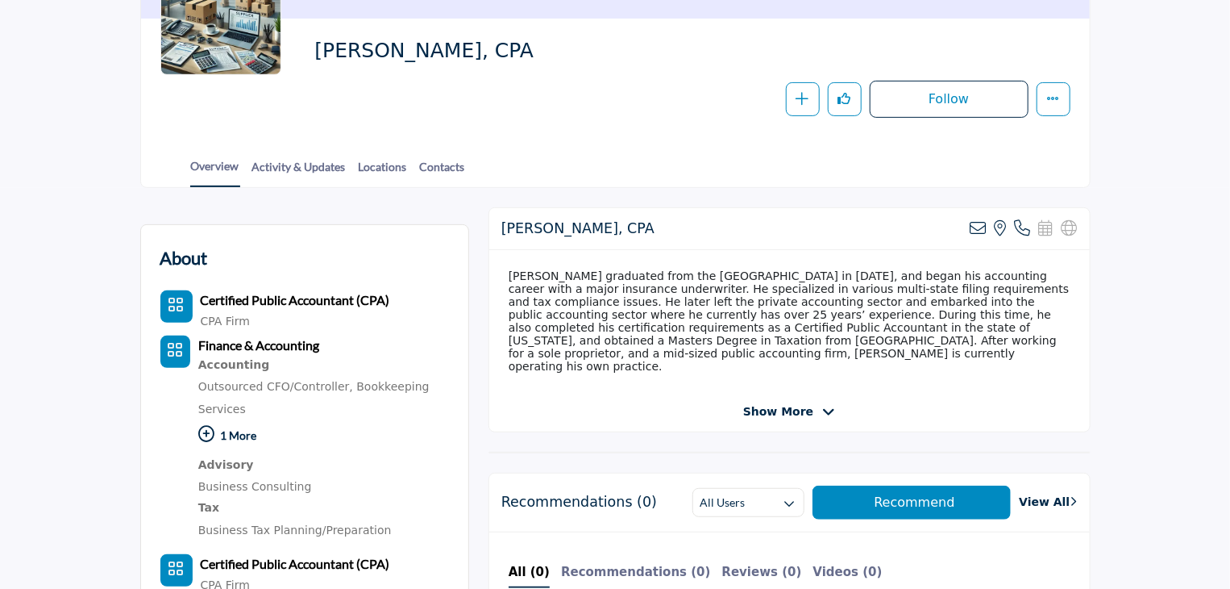
click at [800, 404] on span "Show More" at bounding box center [778, 411] width 70 height 17
click at [797, 407] on span "Show Less" at bounding box center [778, 411] width 67 height 17
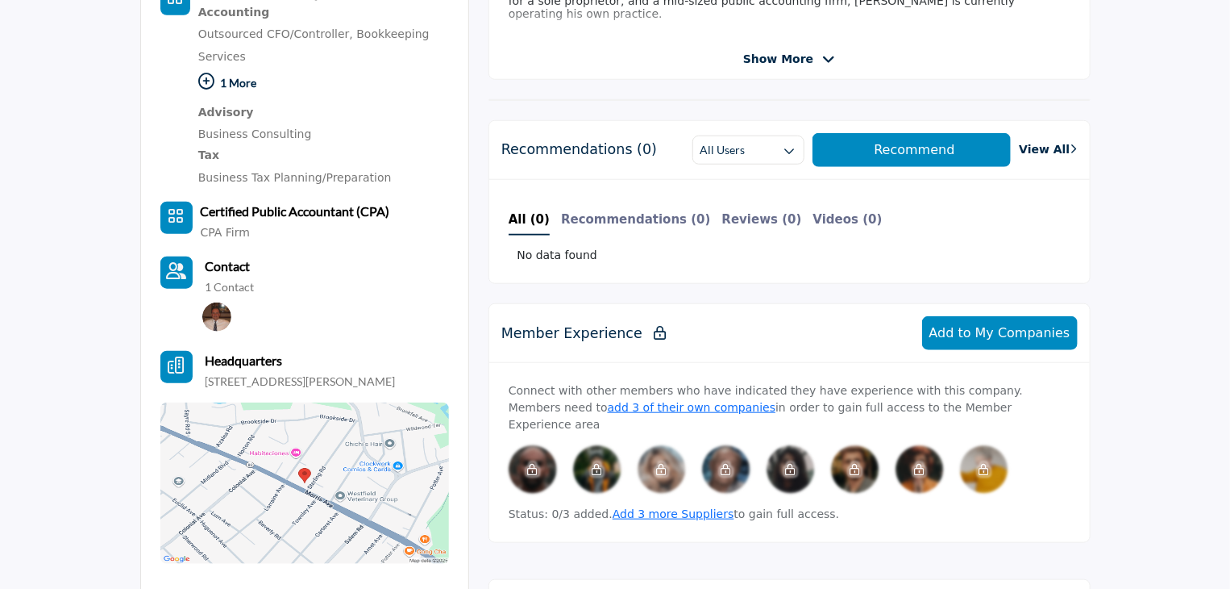
scroll to position [726, 0]
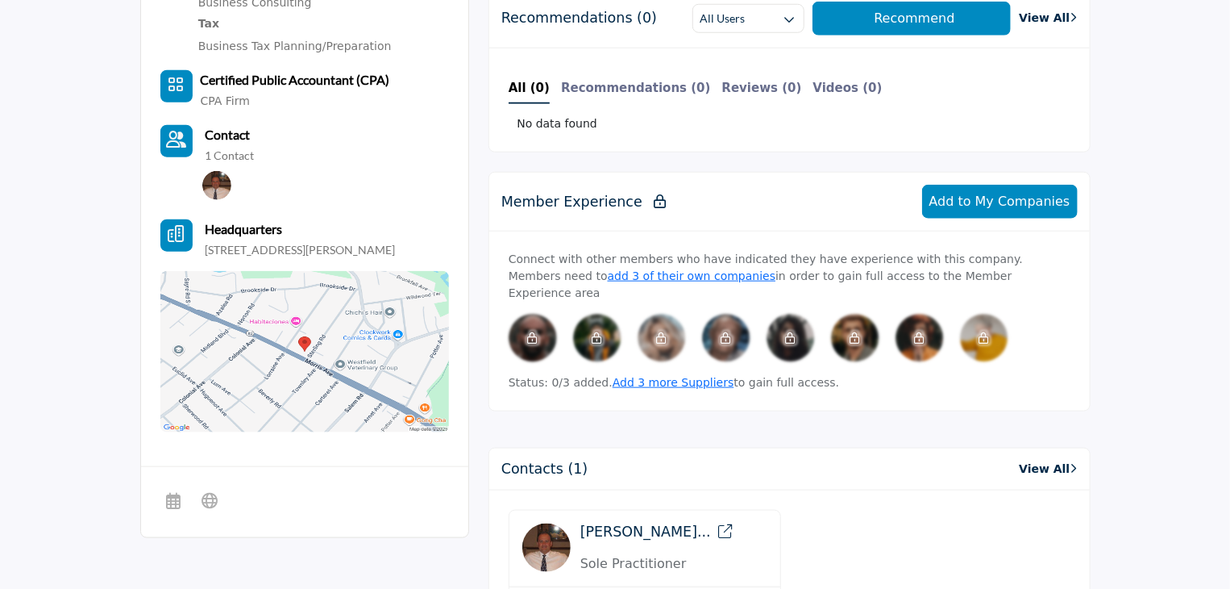
click at [248, 333] on img at bounding box center [304, 351] width 289 height 161
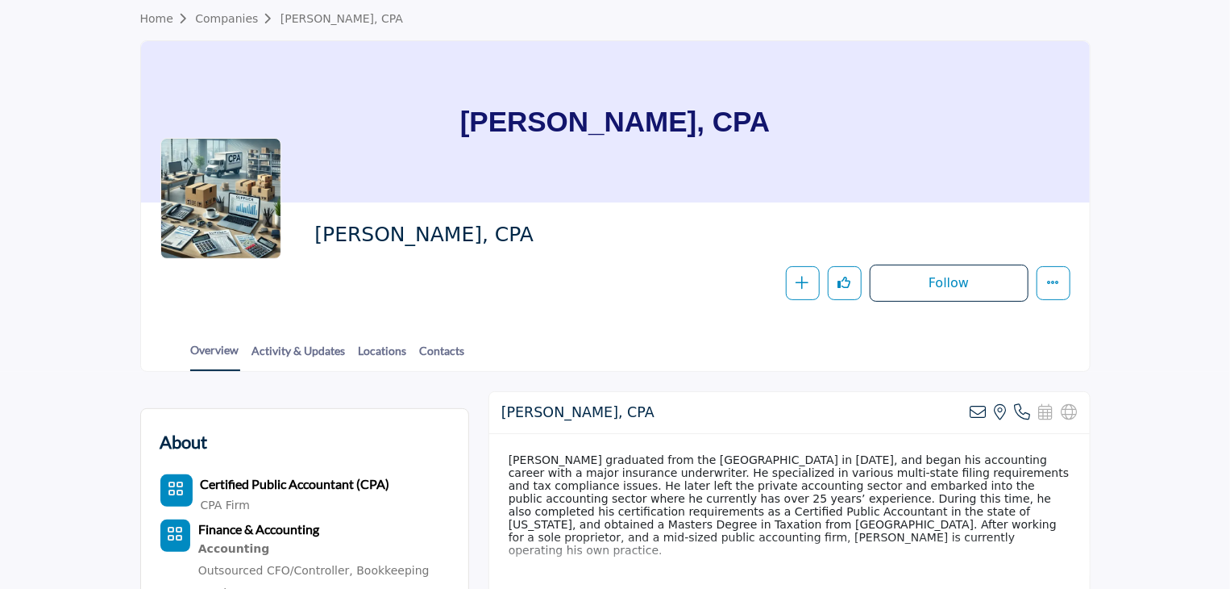
scroll to position [81, 0]
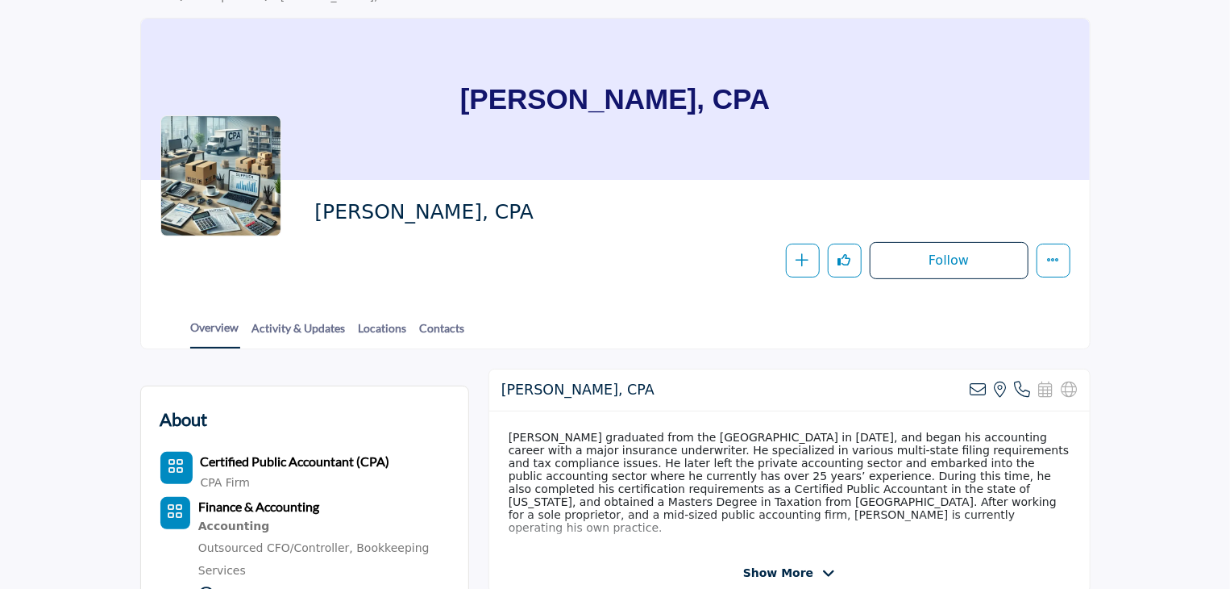
drag, startPoint x: 560, startPoint y: 211, endPoint x: 322, endPoint y: 223, distance: 238.1
click at [320, 223] on span "Anthony G. D'Alessio, CPA" at bounding box center [496, 212] width 364 height 27
copy span "Anthony G. D'Alessio, CPA"
click at [647, 229] on div "Anthony G. D'Alessio, CPA" at bounding box center [687, 216] width 747 height 35
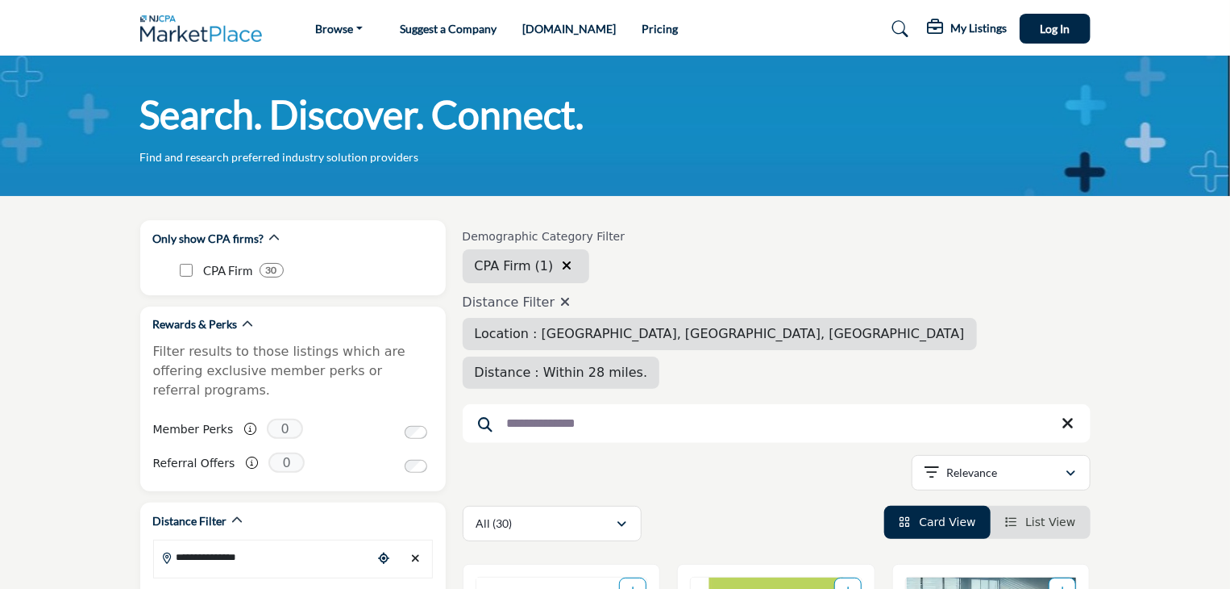
click at [747, 404] on input "**********" at bounding box center [777, 423] width 628 height 39
type input "*"
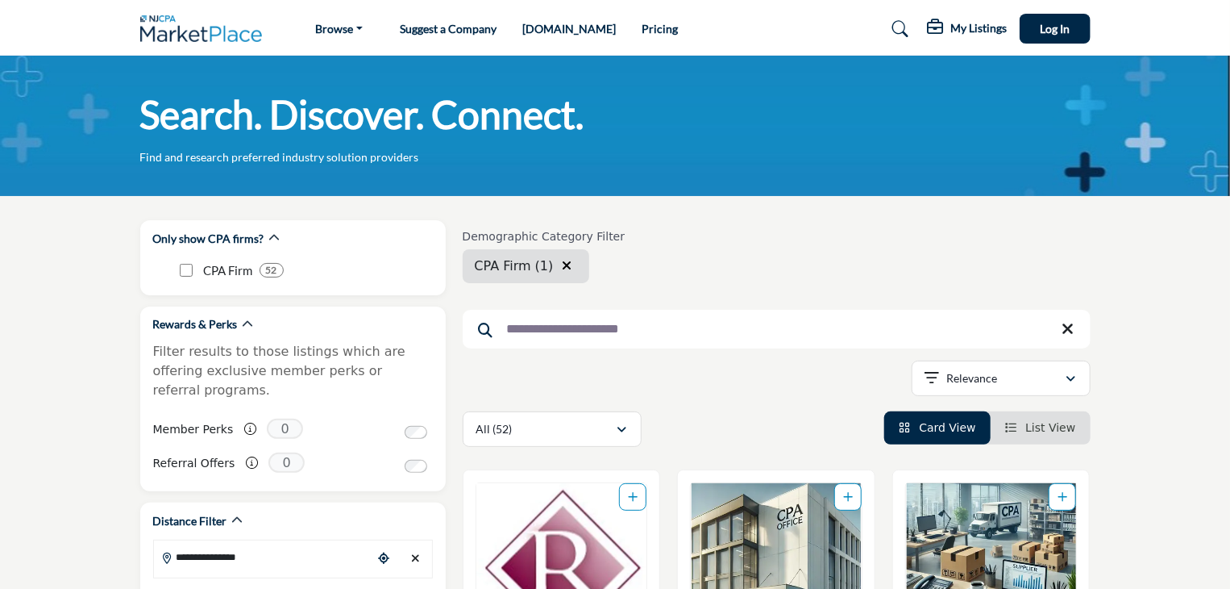
type input "**********"
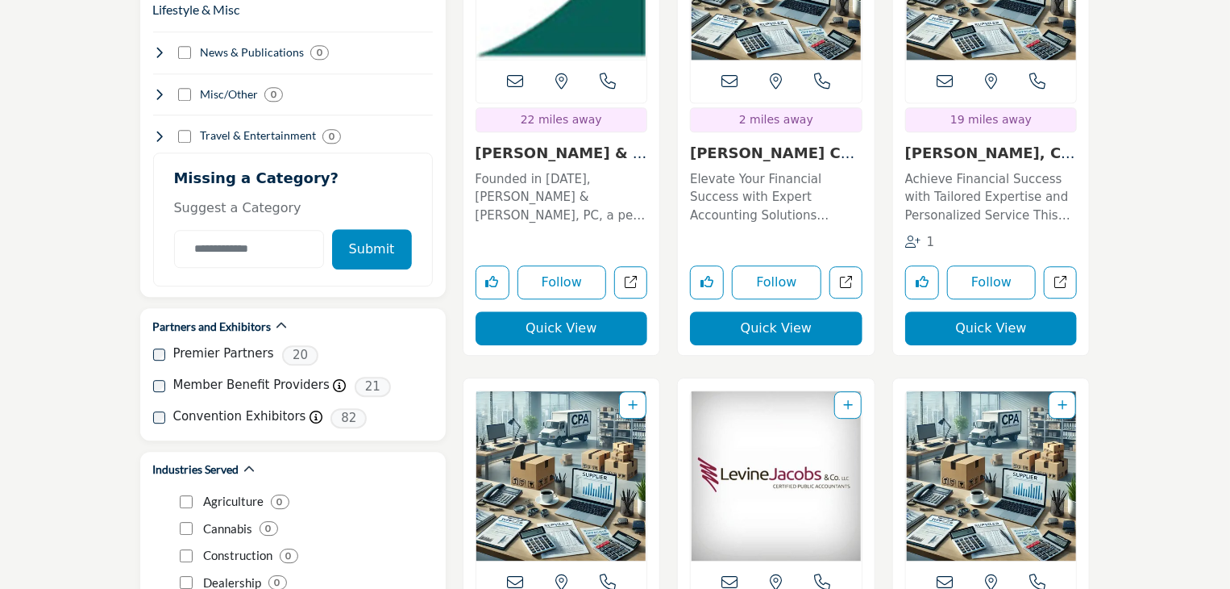
scroll to position [2016, 0]
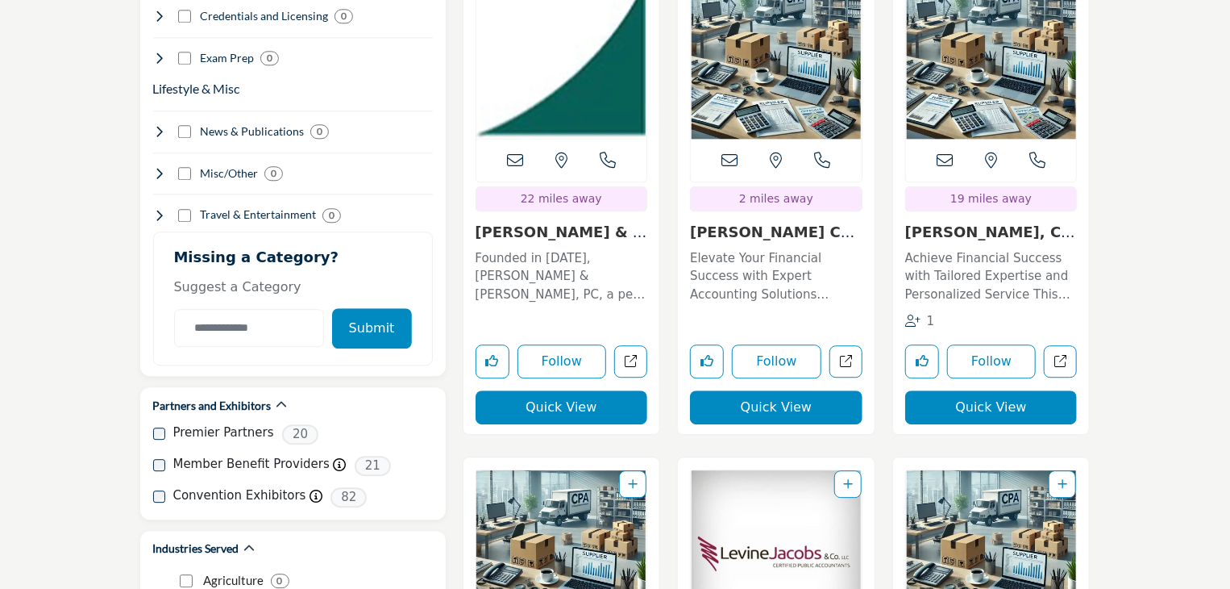
click at [556, 234] on link "Fitzpatrick & Fitzpa..." at bounding box center [562, 240] width 172 height 35
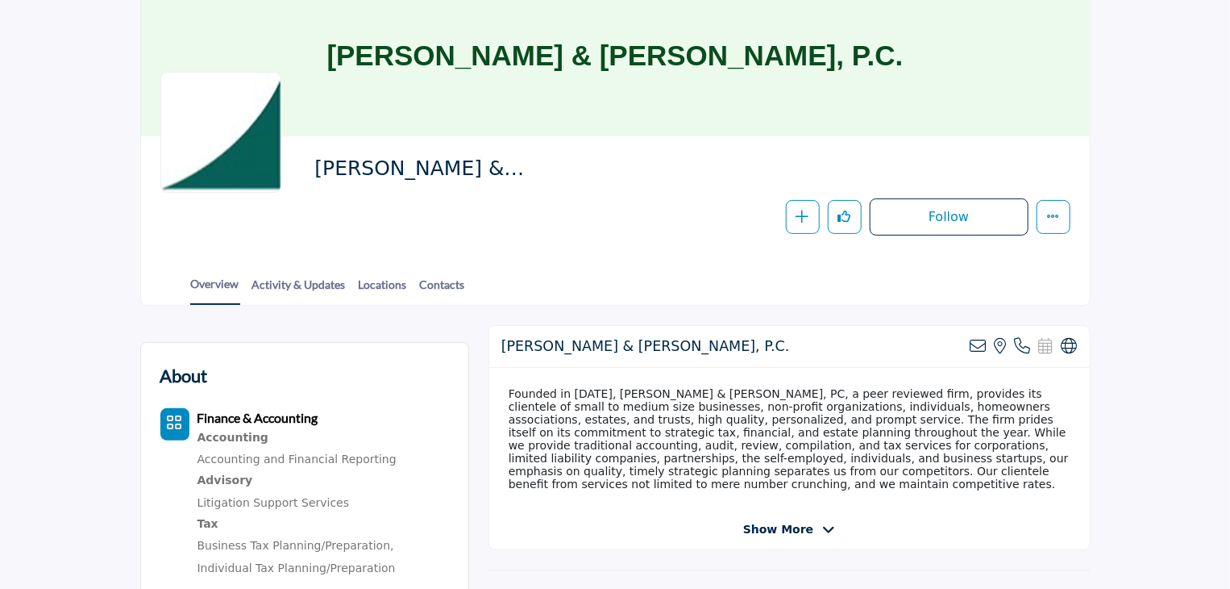
scroll to position [161, 0]
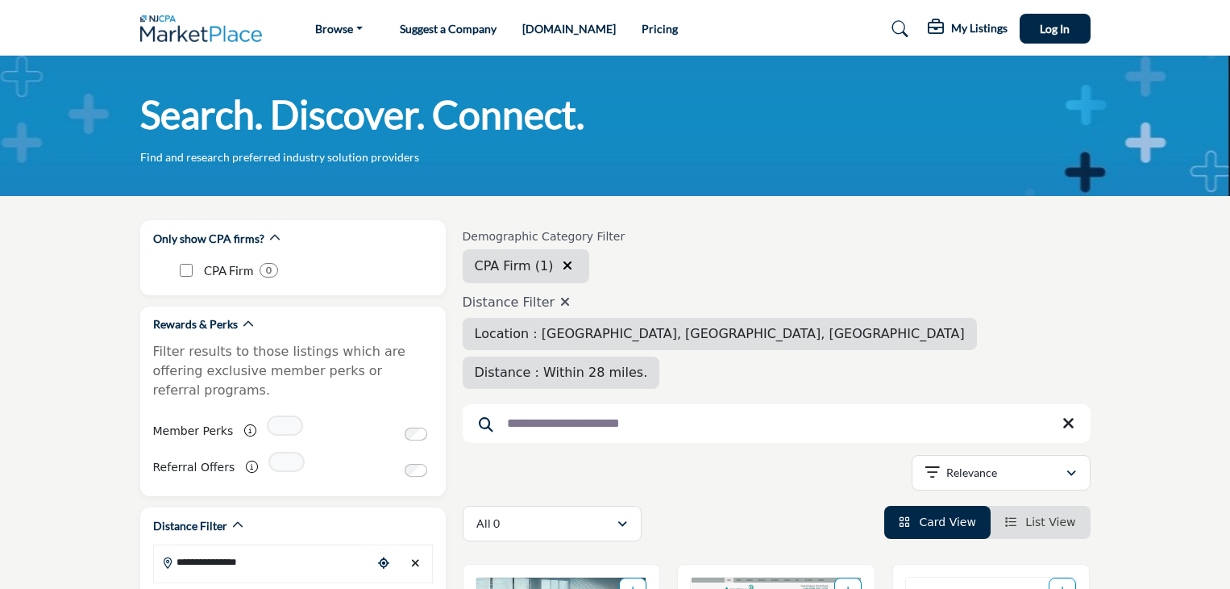
click at [905, 278] on div "Demographic Category Filter CPA Firm CPA Firm (1) Clear search location" at bounding box center [777, 256] width 628 height 53
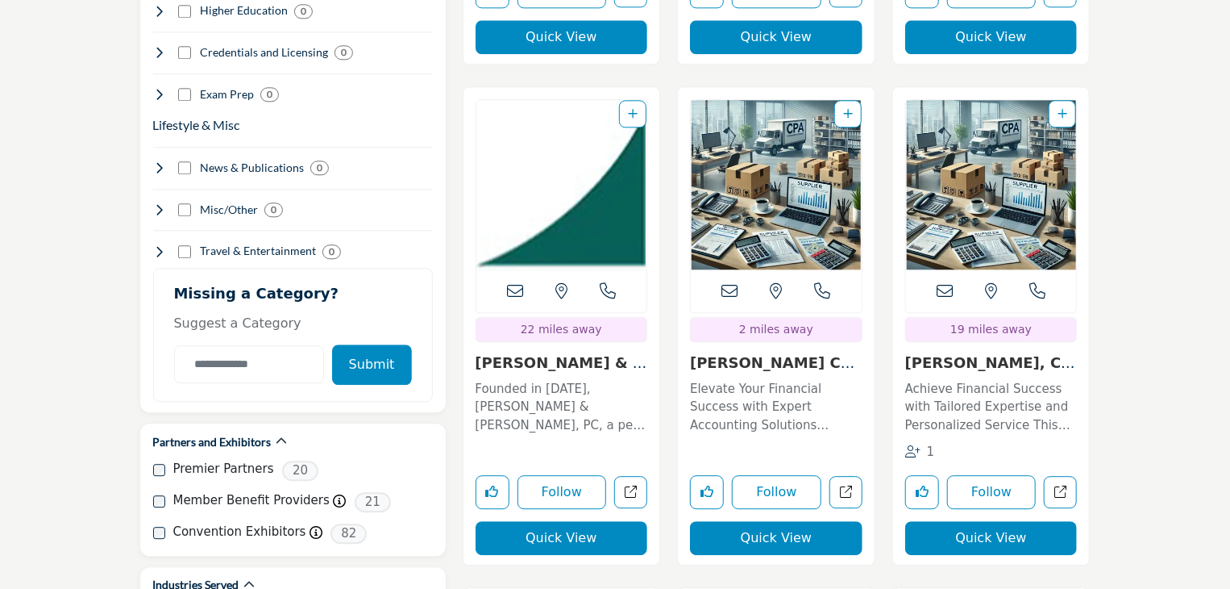
scroll to position [2016, 0]
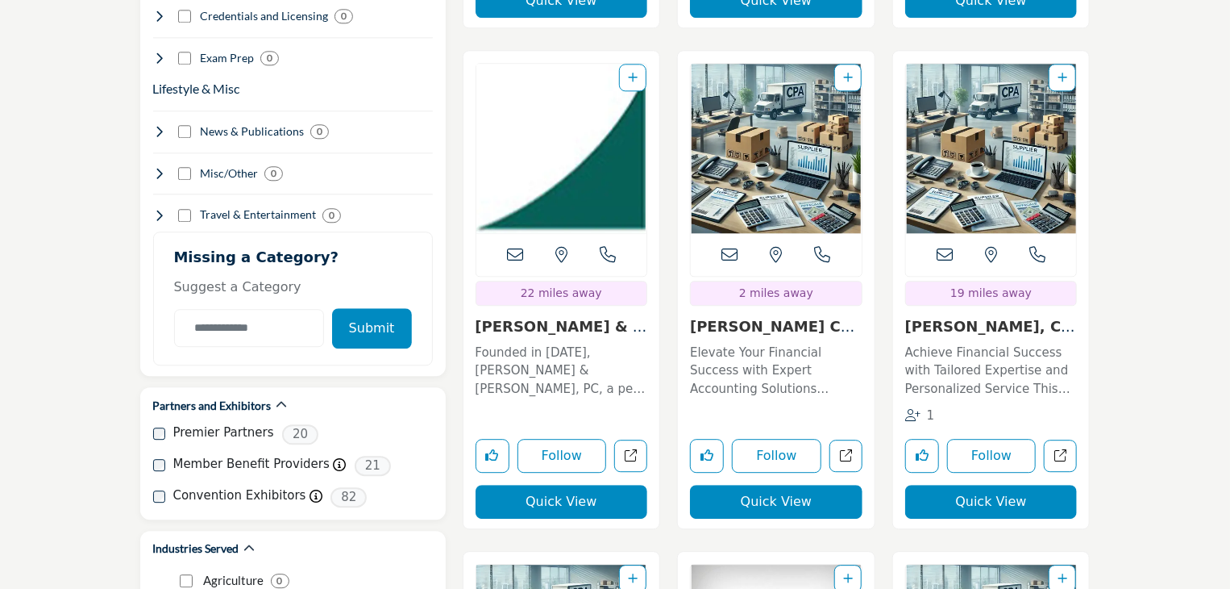
click at [1208, 230] on section "Only show CPA firms? CPA Firm CPA Firm (1) Clear search location 64 64" at bounding box center [615, 278] width 1230 height 4196
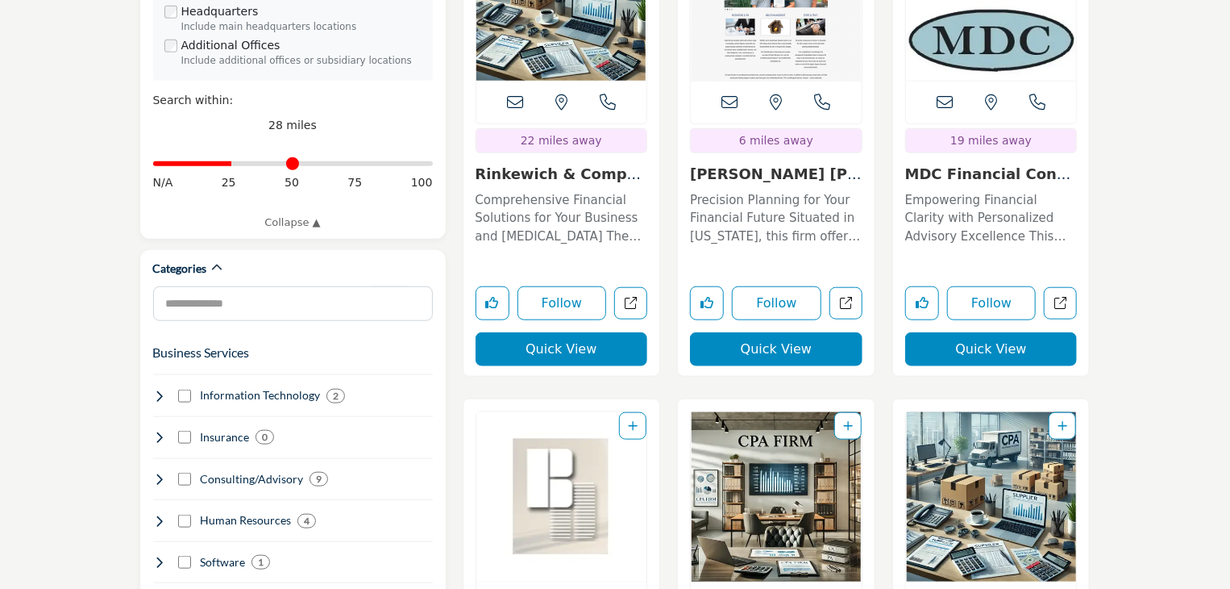
scroll to position [403, 0]
